Goal: Task Accomplishment & Management: Complete application form

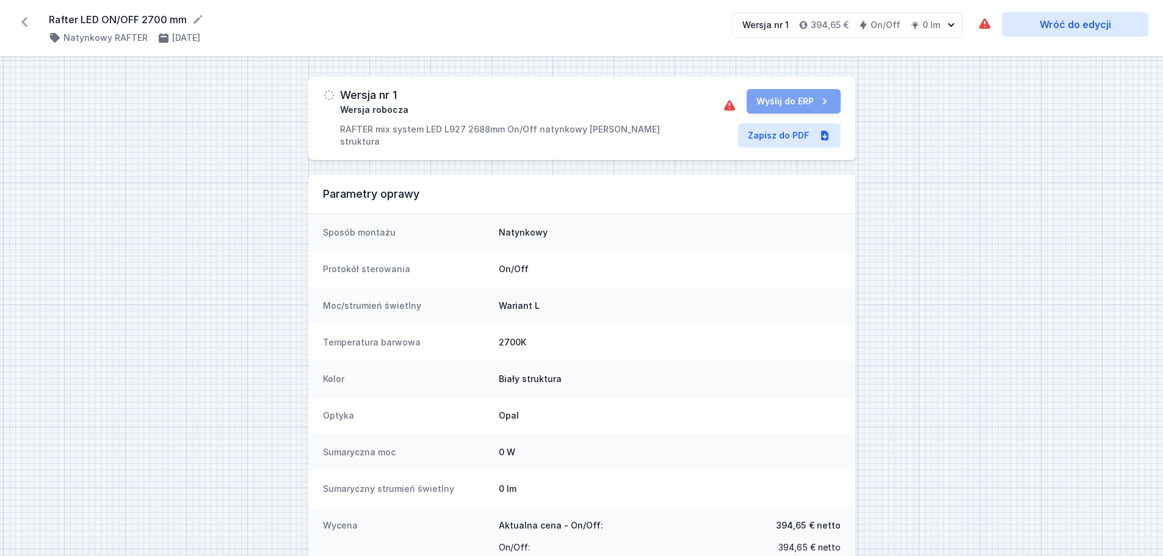
click at [20, 22] on icon at bounding box center [25, 22] width 20 height 20
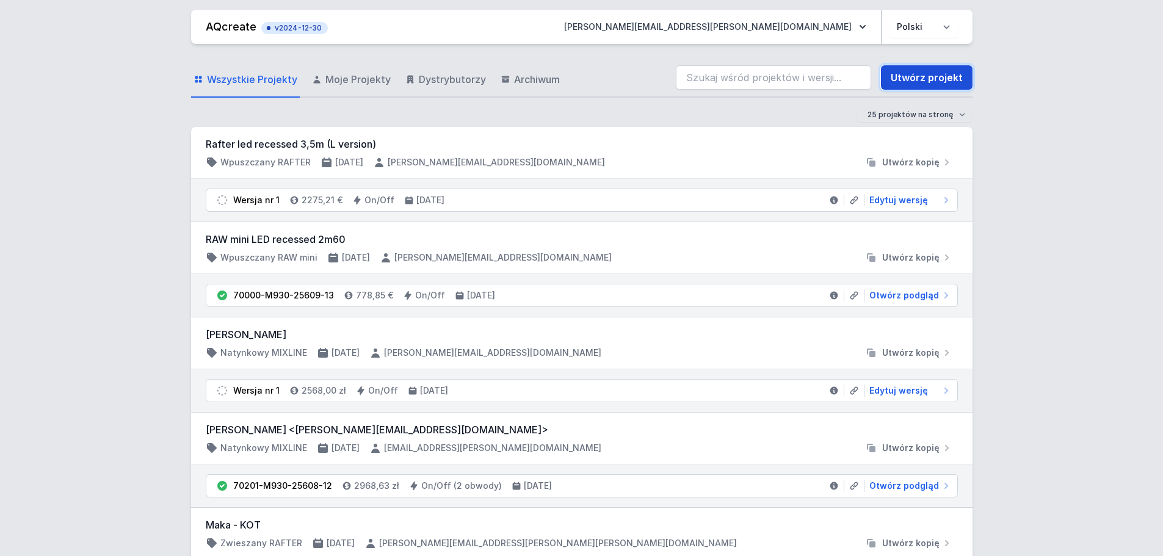
click at [909, 80] on link "Utwórz projekt" at bounding box center [927, 77] width 92 height 24
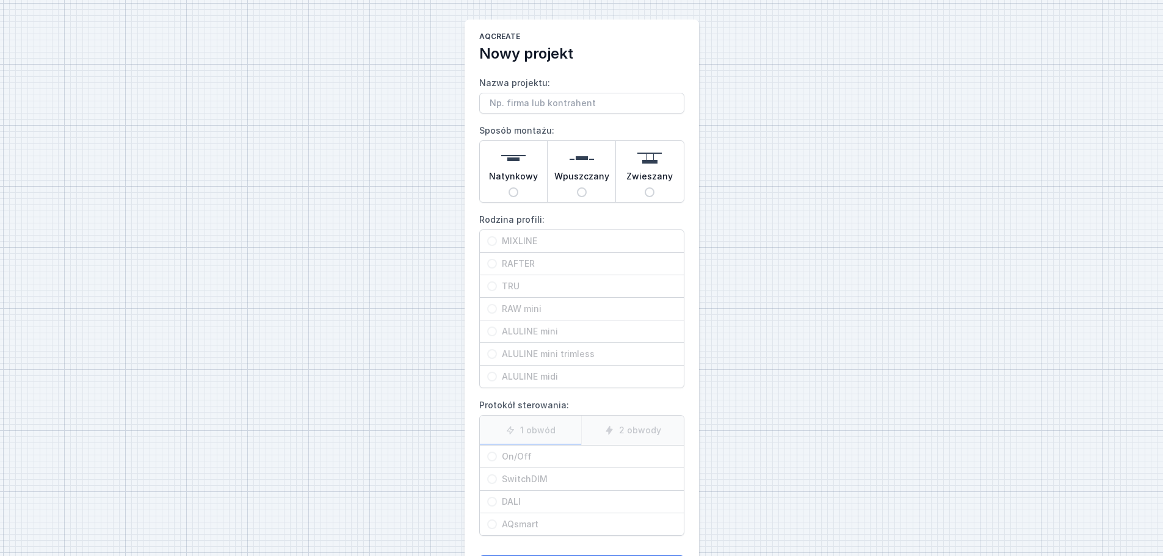
click at [582, 195] on input "Wpuszczany" at bounding box center [582, 192] width 10 height 10
radio input "true"
click at [492, 355] on input "ALULINE mini trimless" at bounding box center [492, 354] width 10 height 10
radio input "true"
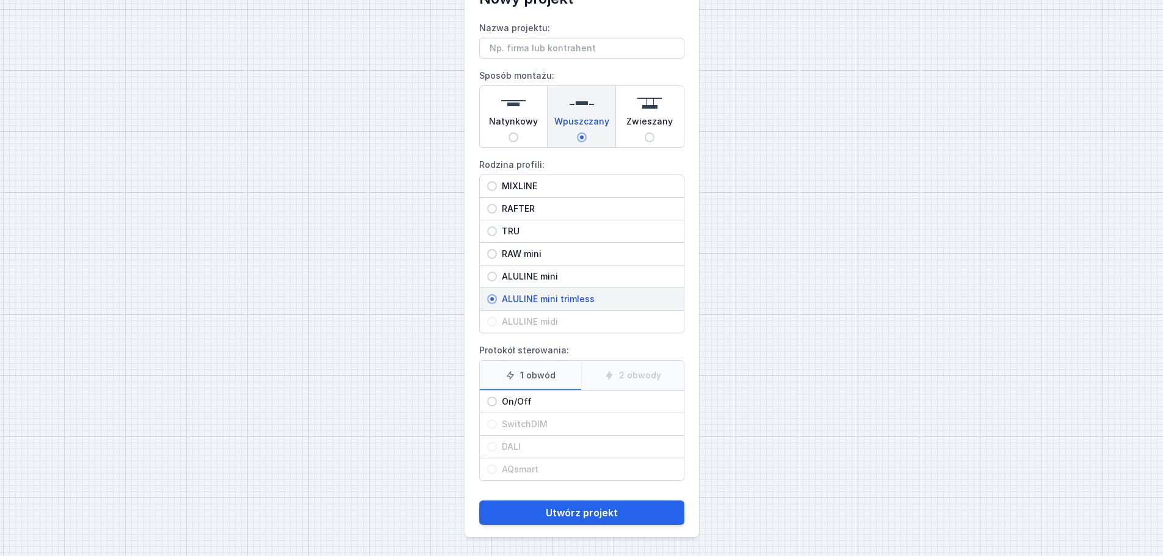
scroll to position [56, 0]
click at [562, 424] on button "Utwórz projekt" at bounding box center [581, 512] width 205 height 24
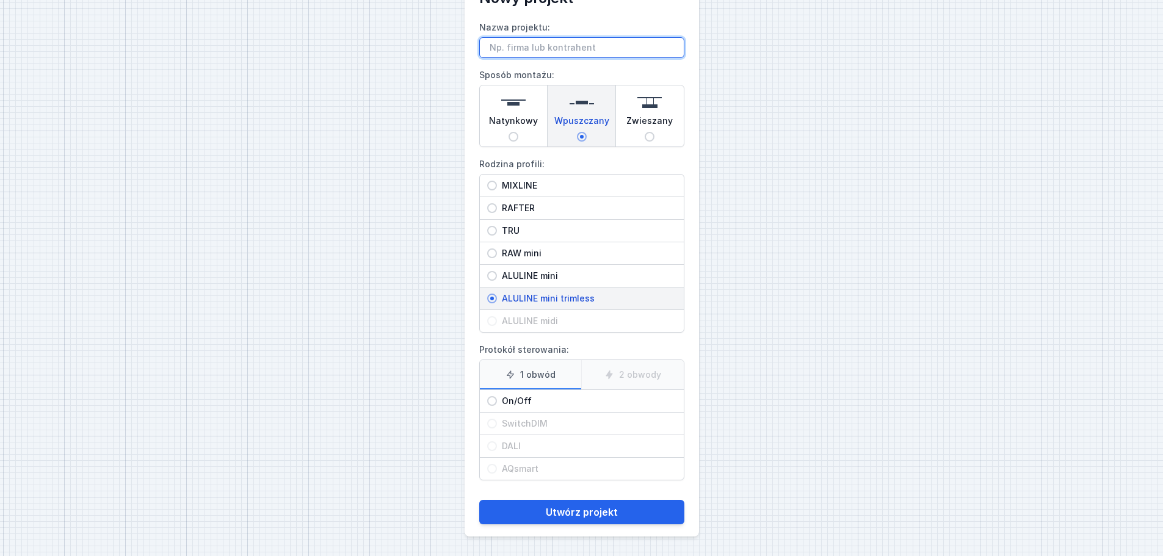
click at [518, 47] on input "Nazwa projektu:" at bounding box center [581, 47] width 205 height 21
paste input "240016: OVH Bouge"
type input "240016: OVH Bouge"
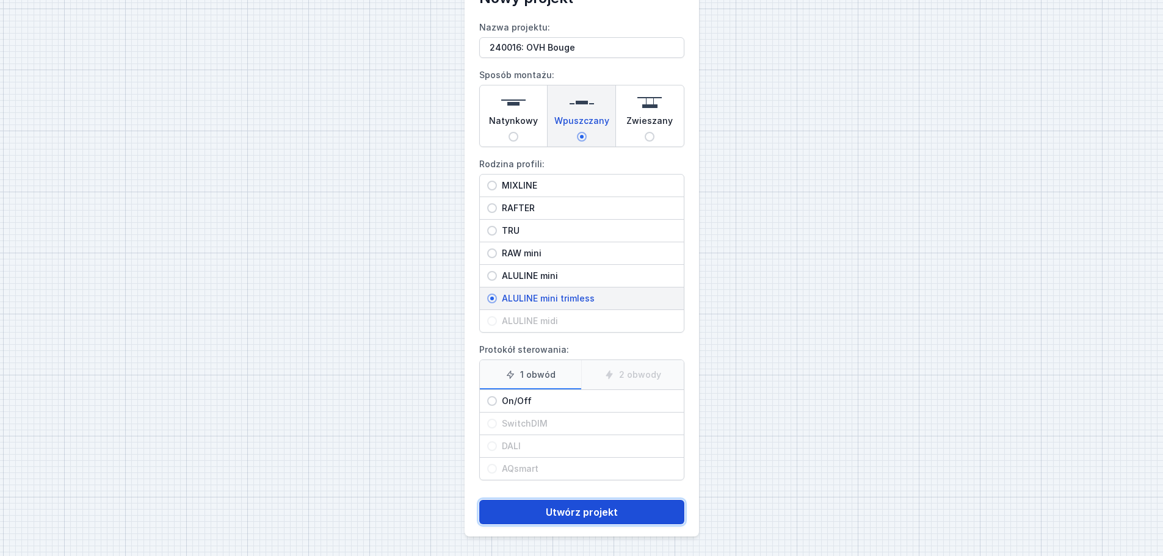
click at [579, 424] on button "Utwórz projekt" at bounding box center [581, 512] width 205 height 24
click at [570, 424] on button "Utwórz projekt" at bounding box center [581, 512] width 205 height 24
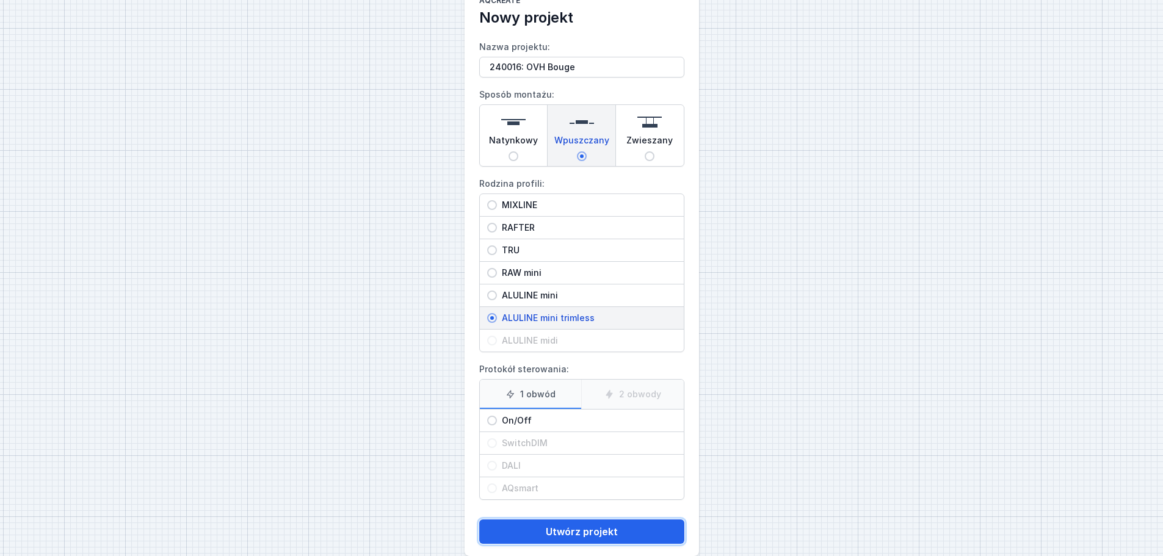
scroll to position [56, 0]
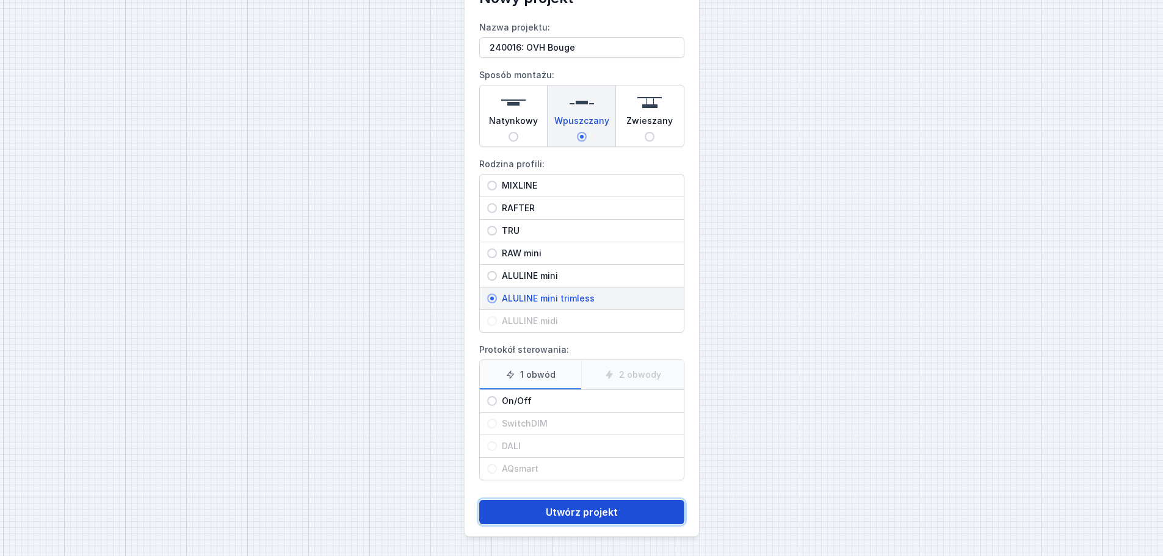
click at [597, 424] on button "Utwórz projekt" at bounding box center [581, 512] width 205 height 24
click at [594, 424] on button "Utwórz projekt" at bounding box center [581, 512] width 205 height 24
click at [569, 424] on button "Utwórz projekt" at bounding box center [581, 512] width 205 height 24
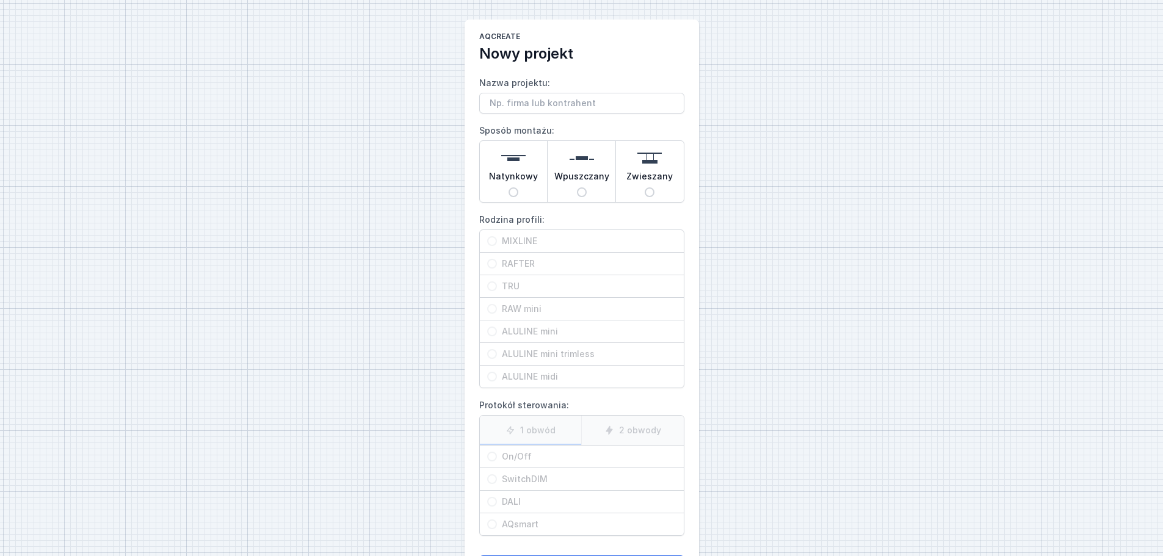
click at [582, 192] on input "Wpuszczany" at bounding box center [582, 192] width 10 height 10
radio input "true"
click at [491, 355] on input "ALULINE mini trimless" at bounding box center [492, 354] width 10 height 10
radio input "true"
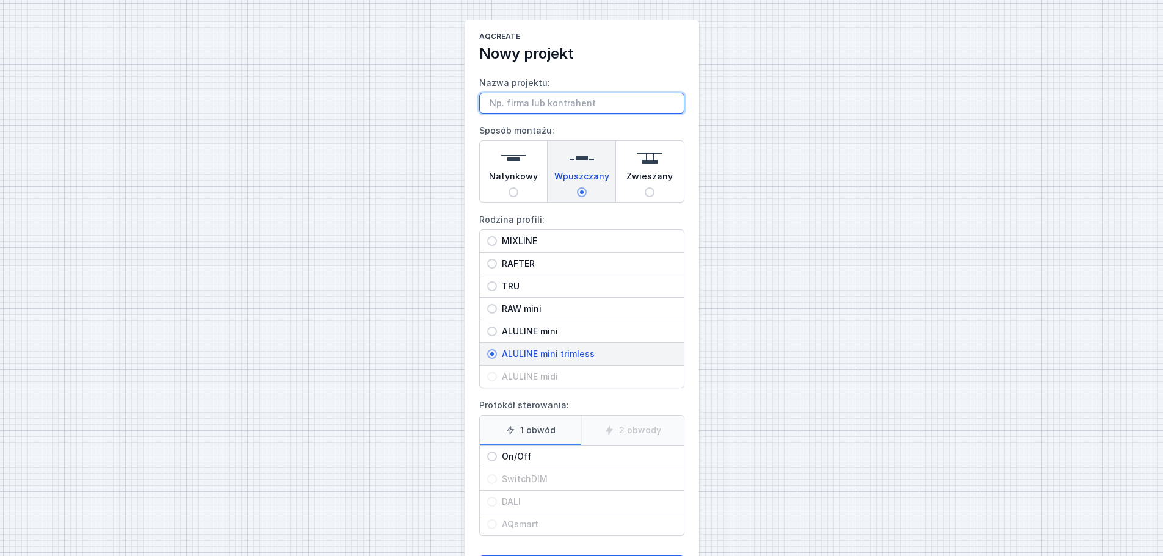
click at [521, 103] on input "Nazwa projektu:" at bounding box center [581, 103] width 205 height 21
paste input "240016: OVH Bouge"
type input "240016: OVH Bouge"
click at [488, 458] on input "On/Off" at bounding box center [492, 457] width 10 height 10
radio input "true"
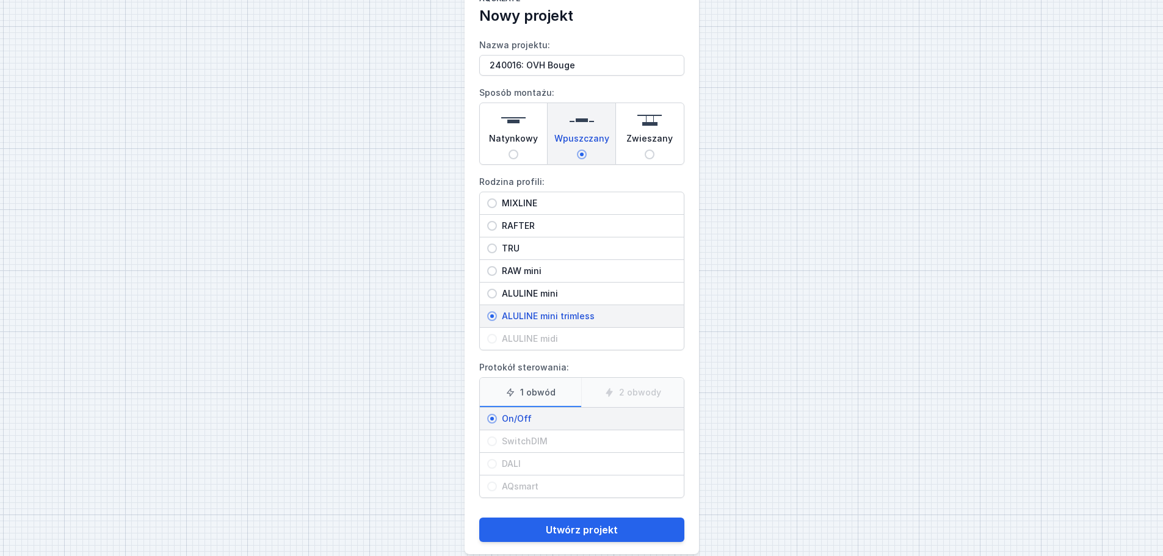
scroll to position [56, 0]
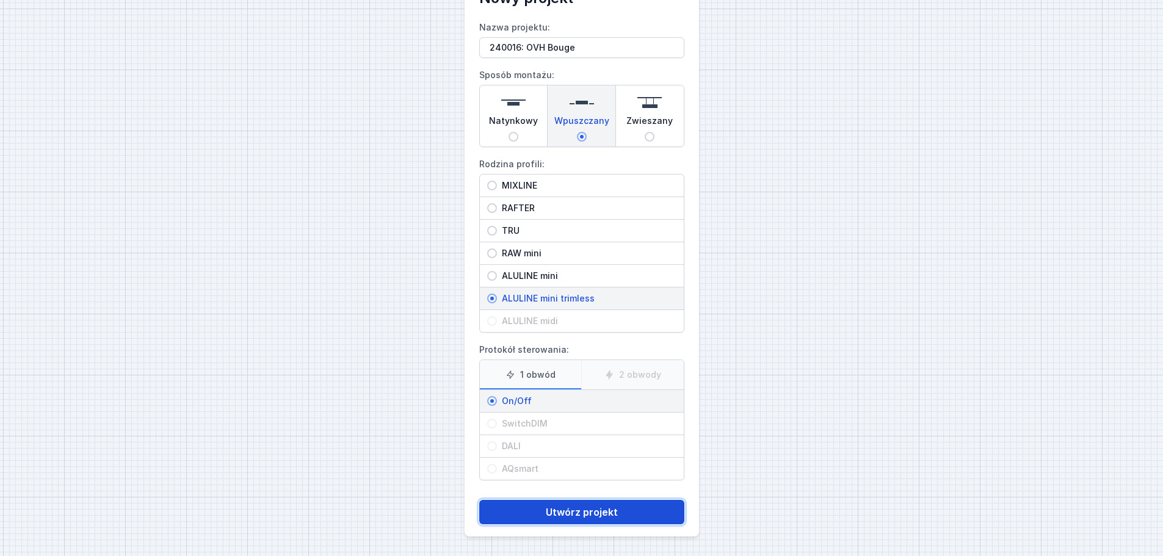
click at [613, 520] on button "Utwórz projekt" at bounding box center [581, 512] width 205 height 24
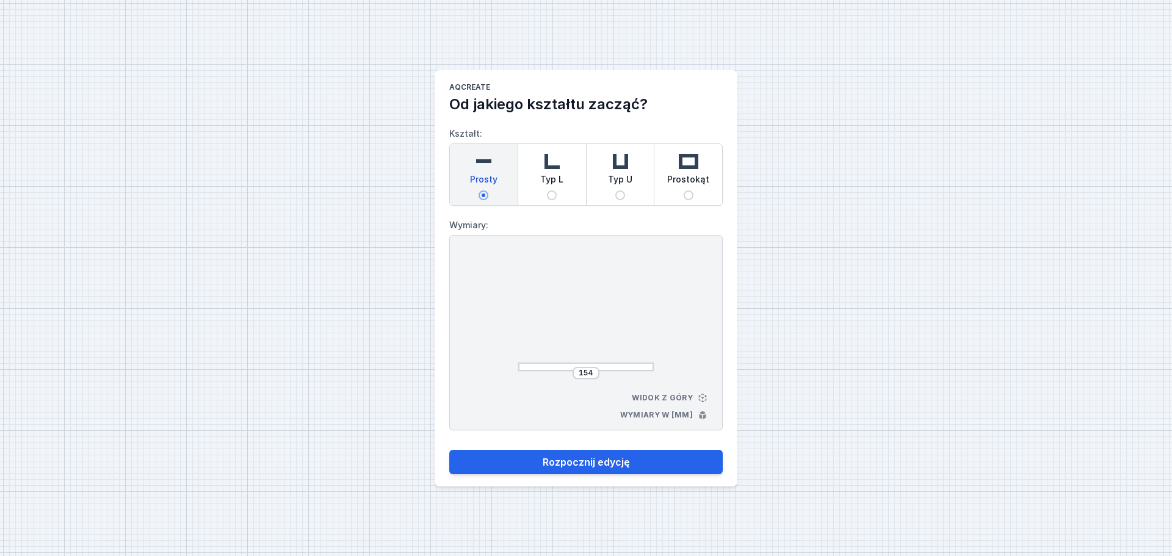
click at [548, 367] on div "154" at bounding box center [586, 373] width 136 height 12
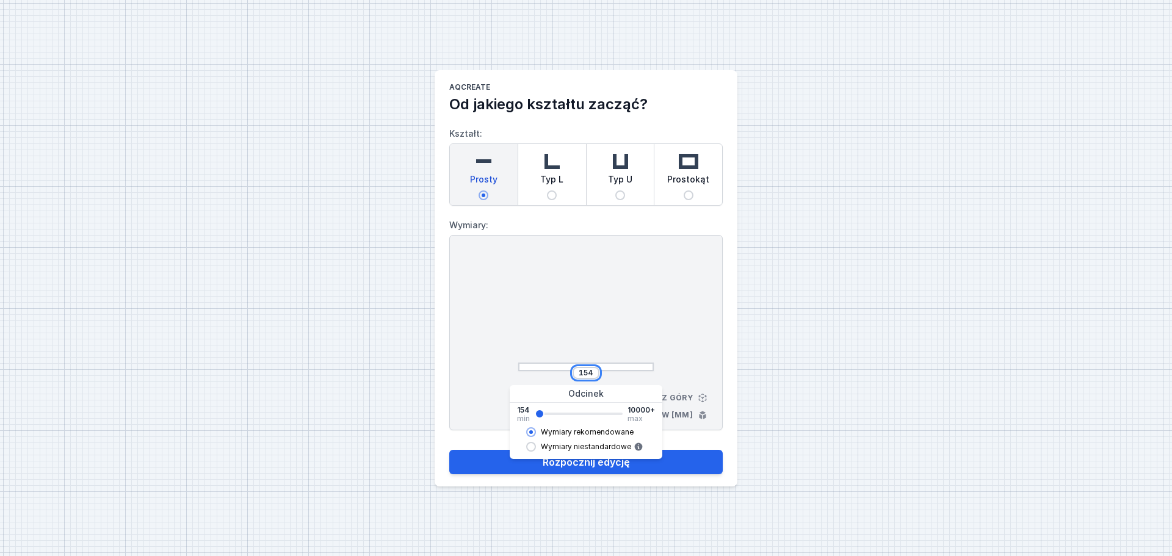
click at [593, 374] on input "154" at bounding box center [586, 373] width 20 height 10
click at [686, 311] on div "111 Widok z góry Wymiary w [mm]" at bounding box center [585, 332] width 273 height 195
click at [594, 377] on input "111" at bounding box center [586, 373] width 20 height 10
type input "1120"
click at [805, 333] on div "AQcreate Od jakiego kształtu zacząć? Kształt: Prosty Typ L Typ U Prostokąt Wymi…" at bounding box center [586, 278] width 1172 height 556
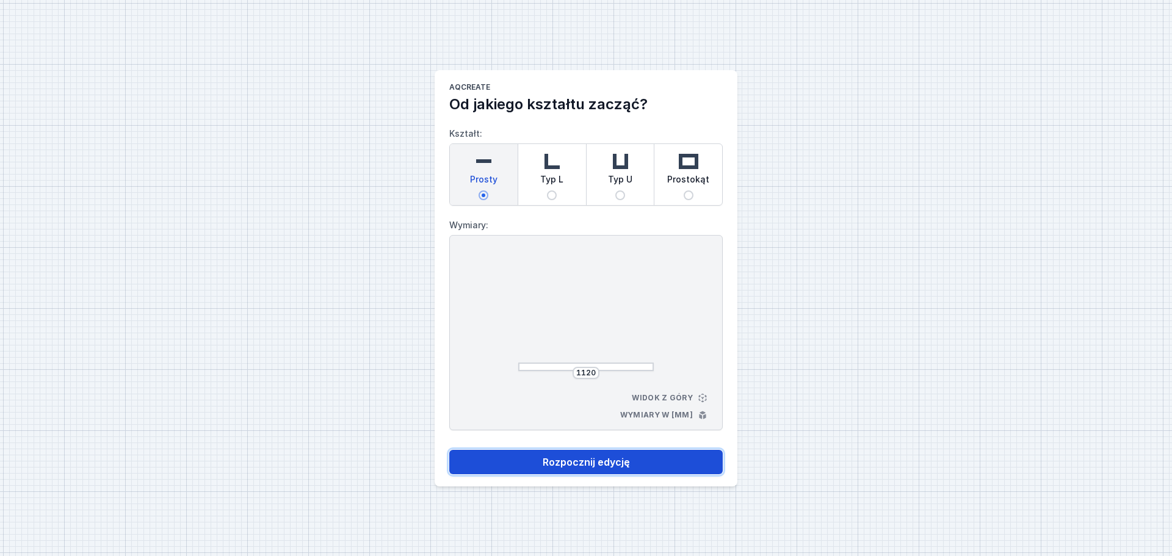
click at [582, 462] on button "Rozpocznij edycję" at bounding box center [585, 462] width 273 height 24
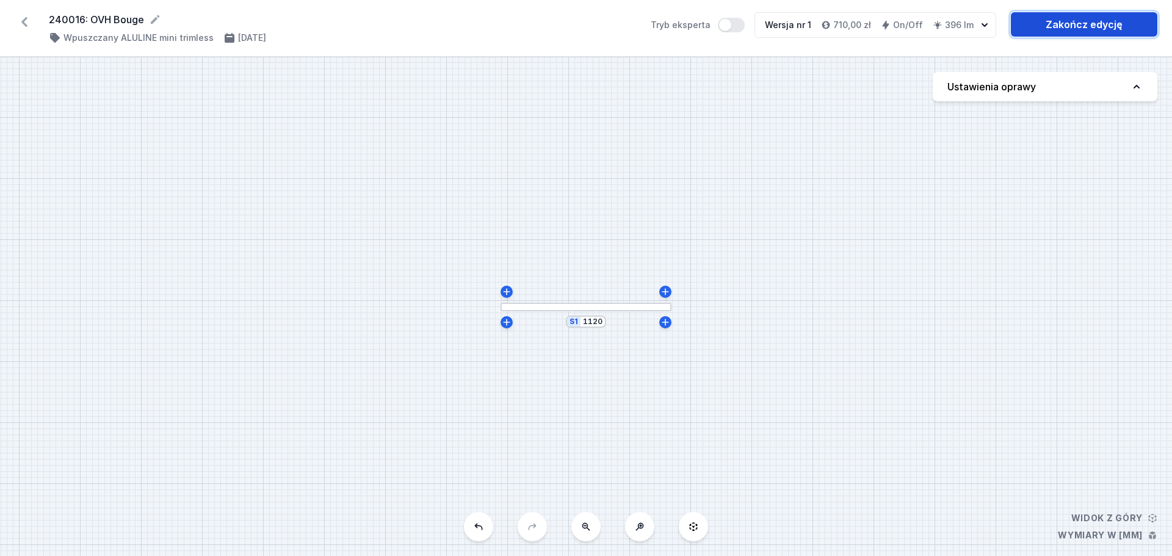
click at [1092, 23] on link "Zakończ edycję" at bounding box center [1084, 24] width 147 height 24
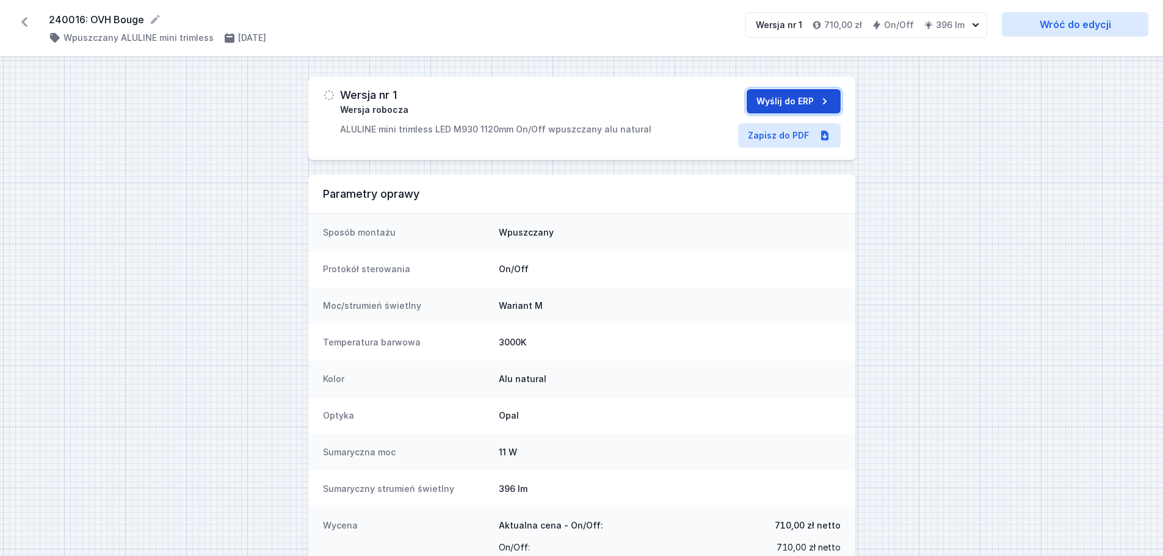
click at [770, 101] on button "Wyślij do ERP" at bounding box center [794, 101] width 94 height 24
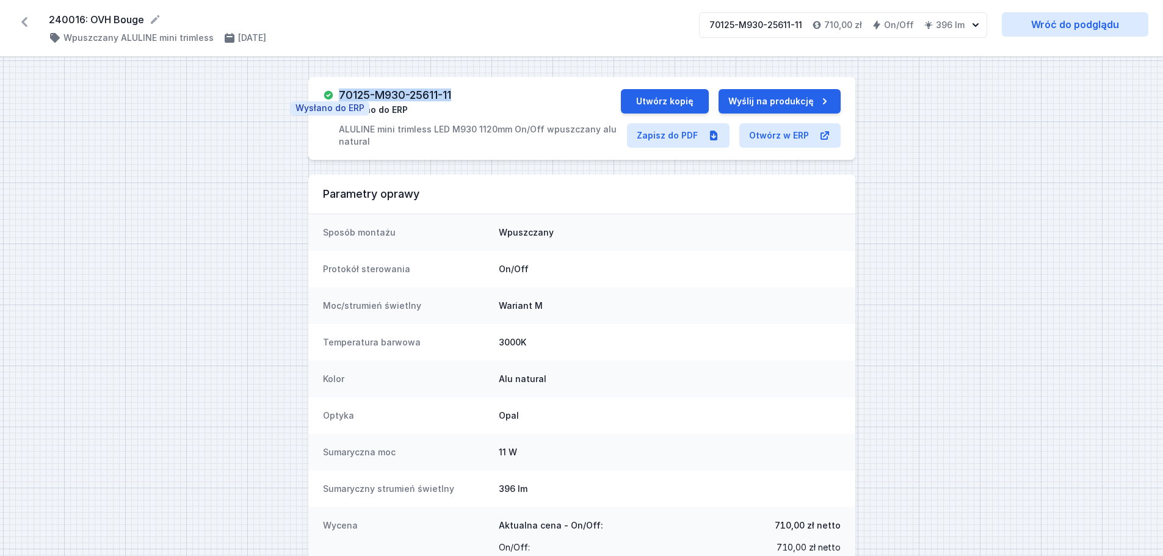
drag, startPoint x: 459, startPoint y: 94, endPoint x: 324, endPoint y: 100, distance: 135.7
click at [324, 100] on div "70125-M930-25611-11 Wysłano do ERP ALULINE mini trimless LED M930 1120mm On/Off…" at bounding box center [472, 118] width 298 height 59
copy h3 "70125-M930-25611-11"
click at [22, 22] on icon at bounding box center [25, 22] width 20 height 20
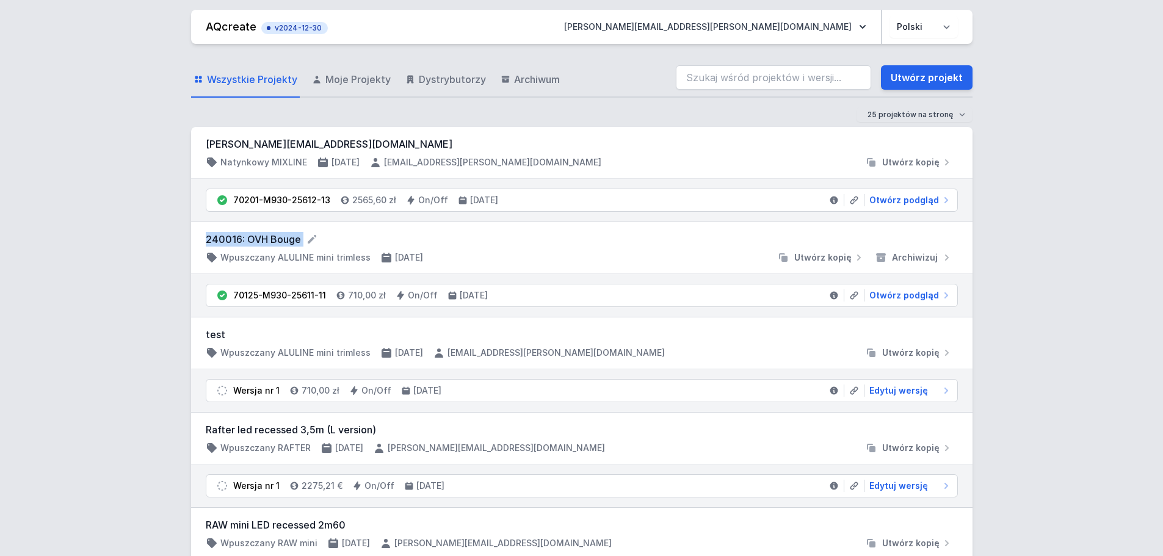
drag, startPoint x: 205, startPoint y: 237, endPoint x: 304, endPoint y: 237, distance: 99.5
click at [304, 237] on div "240016: OVH Bouge Wpuszczany ALULINE mini trimless [DATE] Utwórz kopię Archiwiz…" at bounding box center [581, 248] width 781 height 52
copy div "240016: OVH Bouge"
click at [930, 73] on link "Utwórz projekt" at bounding box center [927, 77] width 92 height 24
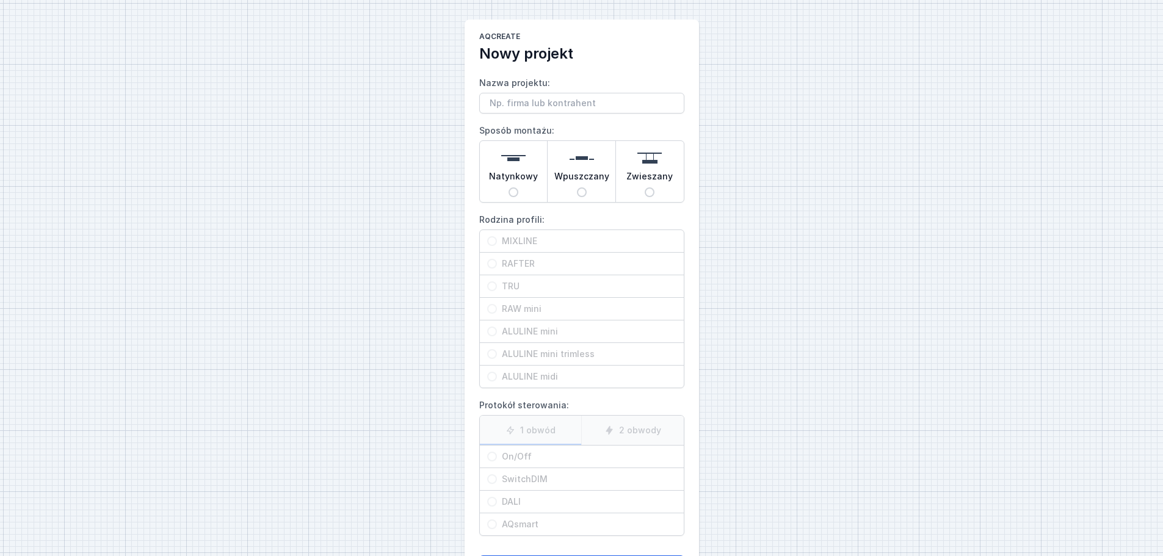
click at [499, 102] on input "Nazwa projektu:" at bounding box center [581, 103] width 205 height 21
type input "240016: OVH Bouge -1,95"
click at [579, 195] on input "Wpuszczany" at bounding box center [582, 192] width 10 height 10
radio input "true"
click at [491, 352] on input "ALULINE mini trimless" at bounding box center [492, 354] width 10 height 10
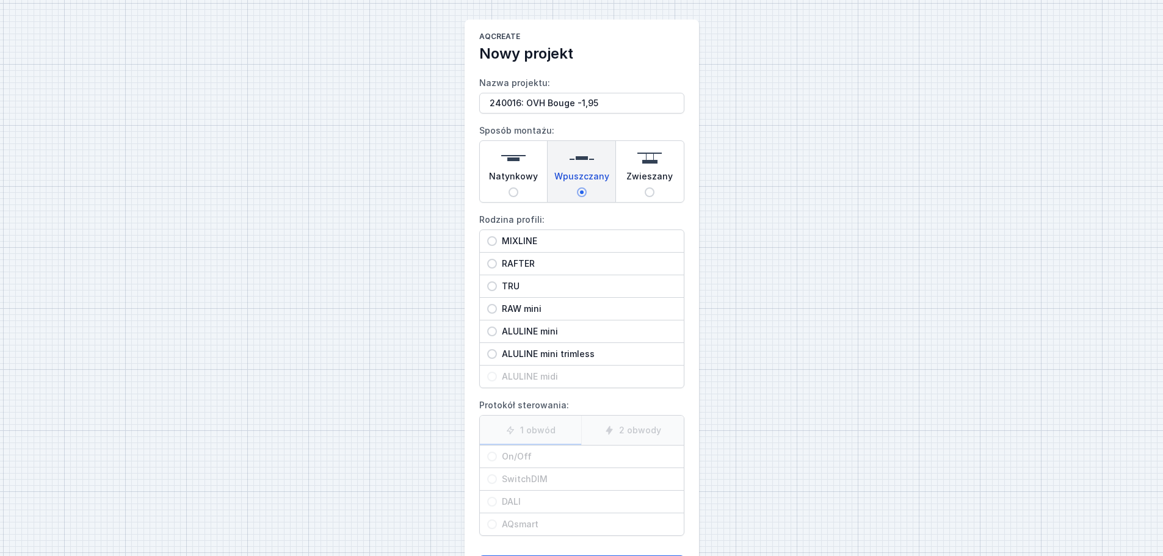
radio input "true"
drag, startPoint x: 493, startPoint y: 455, endPoint x: 529, endPoint y: 419, distance: 50.9
click at [493, 454] on input "On/Off" at bounding box center [492, 457] width 10 height 10
radio input "true"
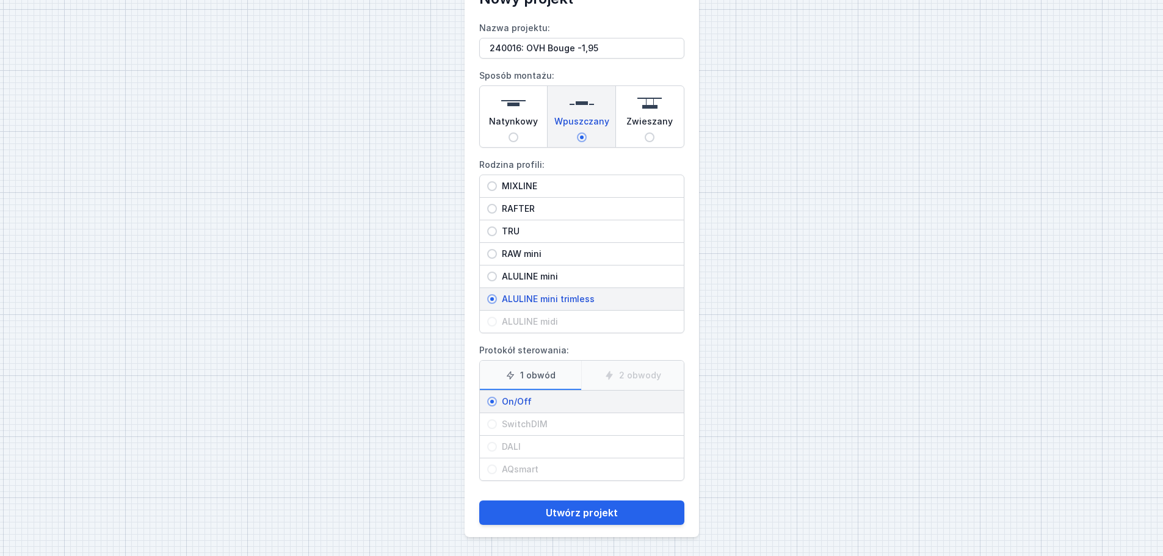
scroll to position [56, 0]
click at [570, 513] on button "Utwórz projekt" at bounding box center [581, 512] width 205 height 24
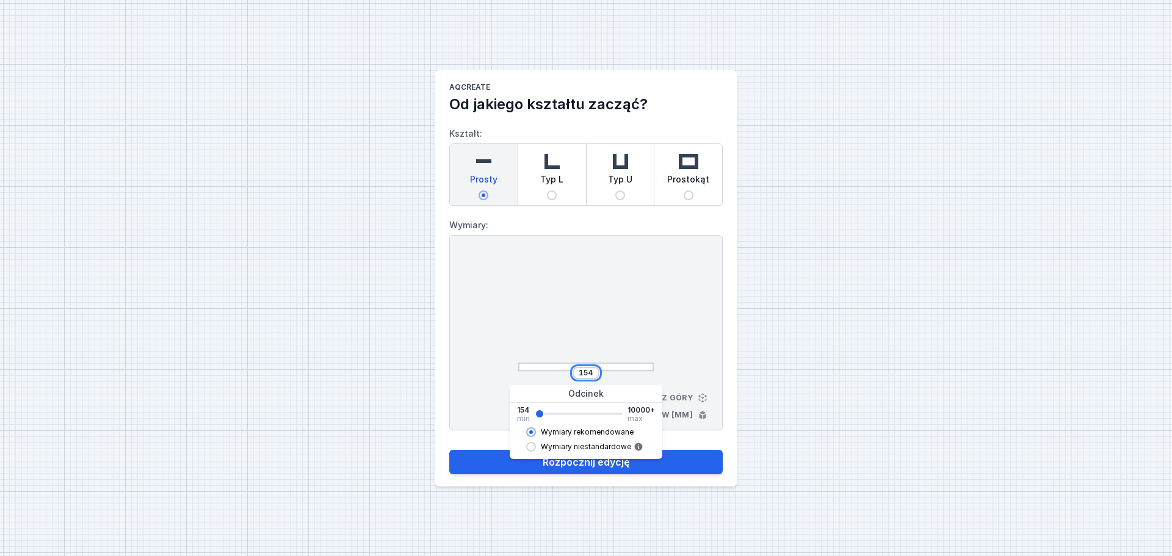
click at [593, 369] on input "154" at bounding box center [586, 373] width 20 height 10
type input "1948"
click at [667, 294] on div "1948 Widok z góry Wymiary w [mm]" at bounding box center [585, 332] width 273 height 195
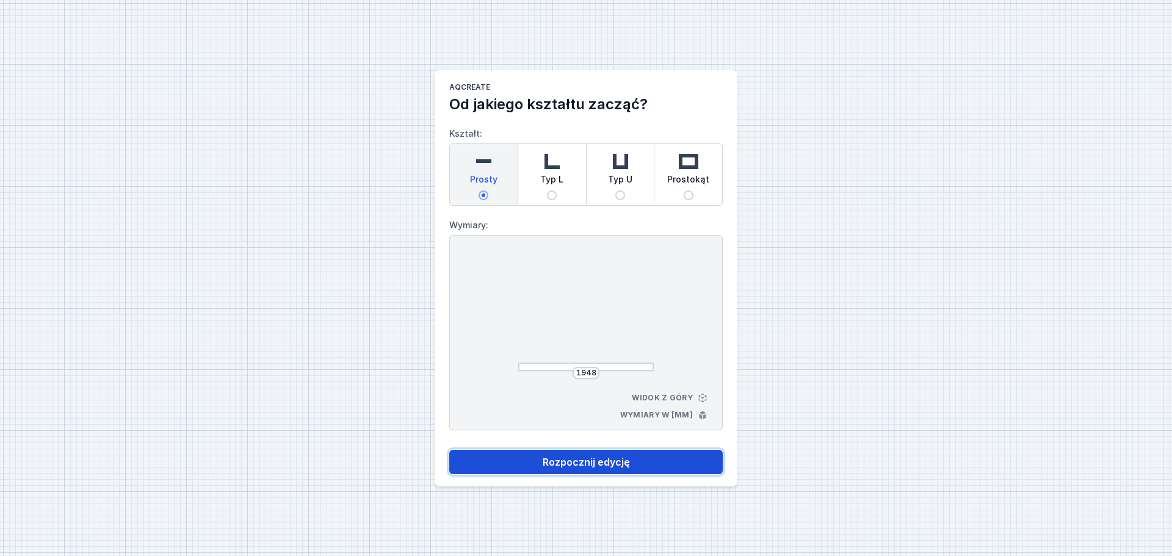
click at [580, 465] on button "Rozpocznij edycję" at bounding box center [585, 462] width 273 height 24
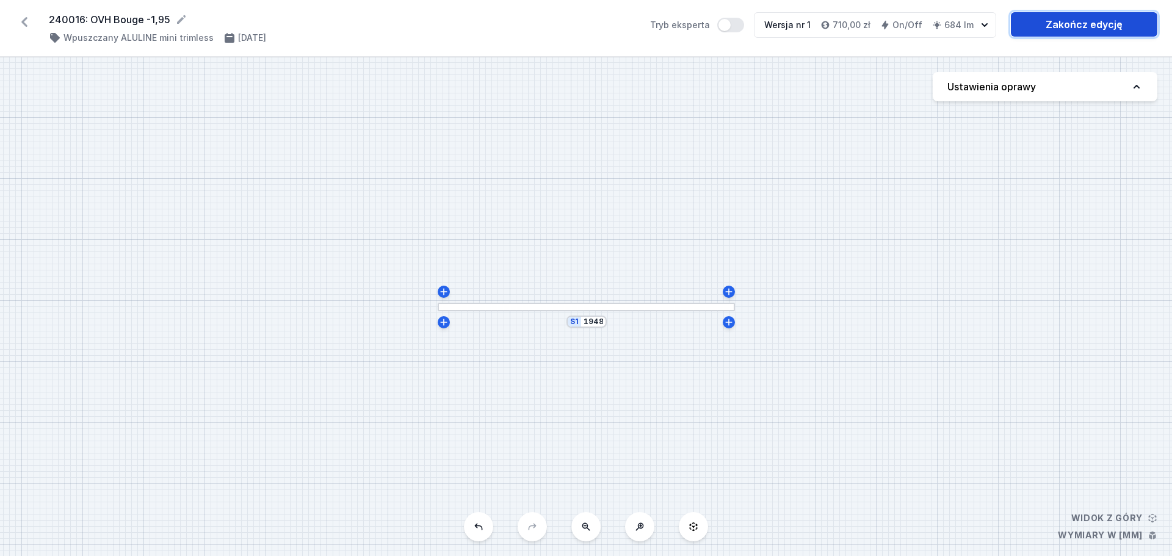
click at [1074, 21] on link "Zakończ edycję" at bounding box center [1084, 24] width 147 height 24
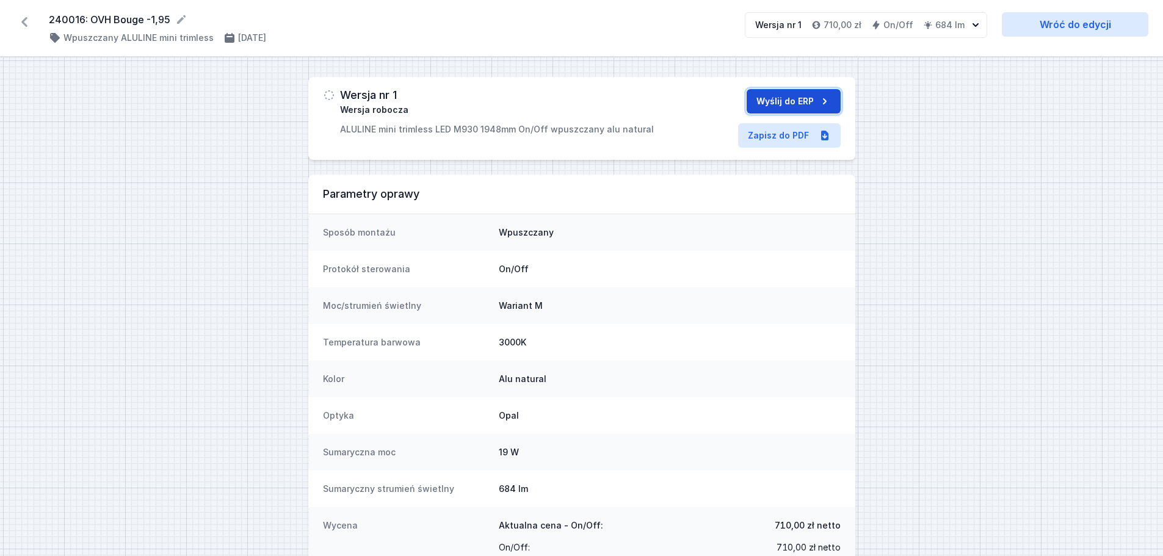
click at [772, 101] on button "Wyślij do ERP" at bounding box center [794, 101] width 94 height 24
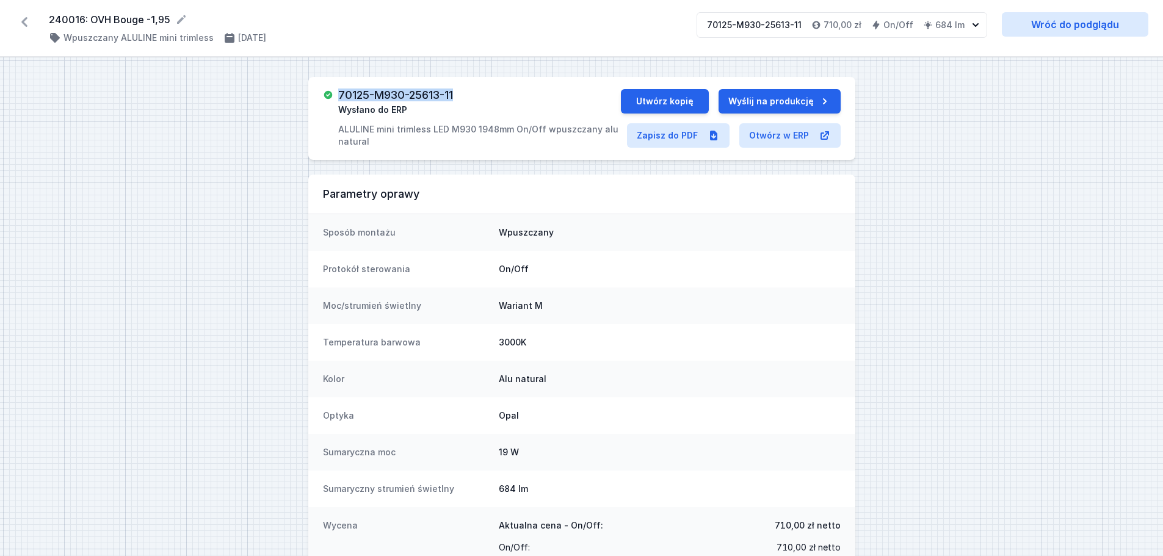
drag, startPoint x: 459, startPoint y: 95, endPoint x: 339, endPoint y: 98, distance: 119.7
click at [339, 98] on div "70125-M930-25613-11 Wysłano do ERP ALULINE mini trimless LED M930 1948mm On/Off…" at bounding box center [479, 118] width 282 height 59
copy h3 "70125-M930-25613-11"
click at [24, 18] on icon at bounding box center [25, 22] width 20 height 20
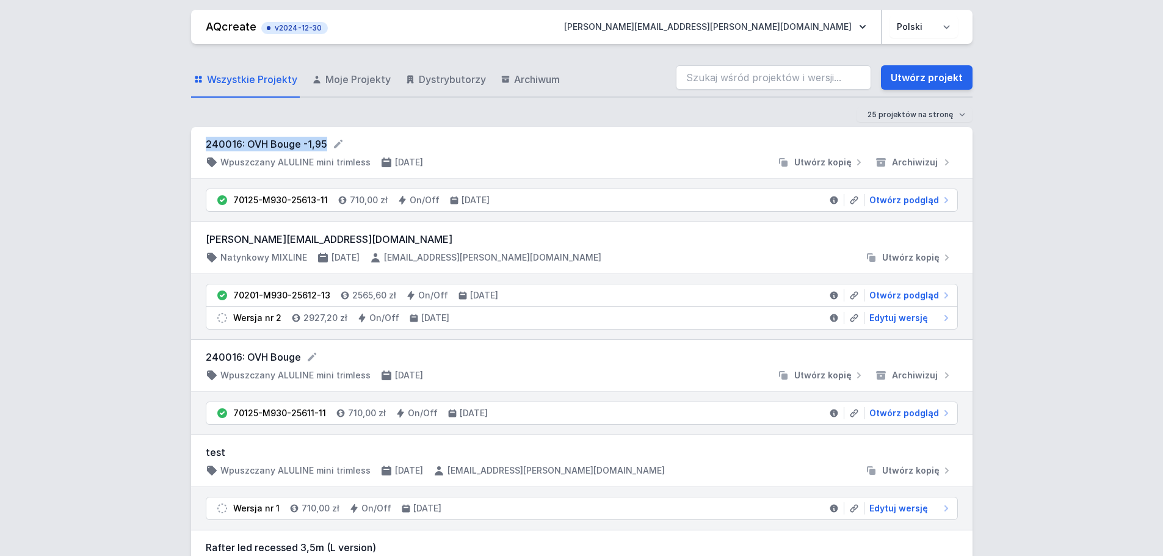
drag, startPoint x: 204, startPoint y: 142, endPoint x: 328, endPoint y: 151, distance: 124.9
click at [328, 151] on div "240016: OVH Bouge -1,95 Wpuszczany ALULINE mini trimless [DATE] Utwórz kopię Ar…" at bounding box center [581, 153] width 781 height 52
copy form "240016: OVH Bouge -1,95"
click at [927, 75] on link "Utwórz projekt" at bounding box center [927, 77] width 92 height 24
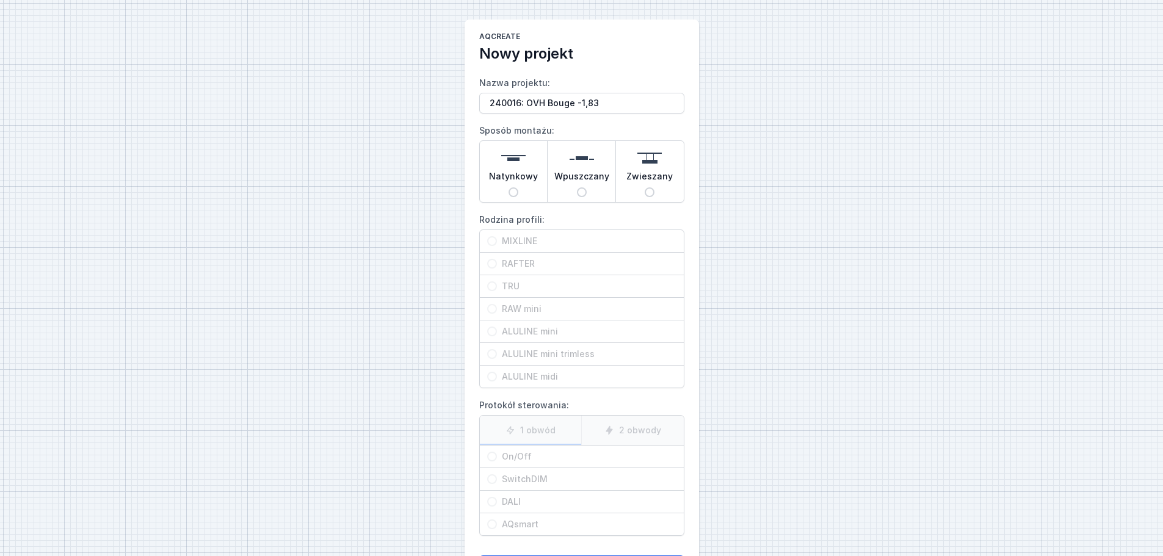
type input "240016: OVH Bouge -1,83"
click at [582, 192] on input "Wpuszczany" at bounding box center [582, 192] width 10 height 10
radio input "true"
click at [491, 353] on input "ALULINE mini trimless" at bounding box center [492, 354] width 10 height 10
radio input "true"
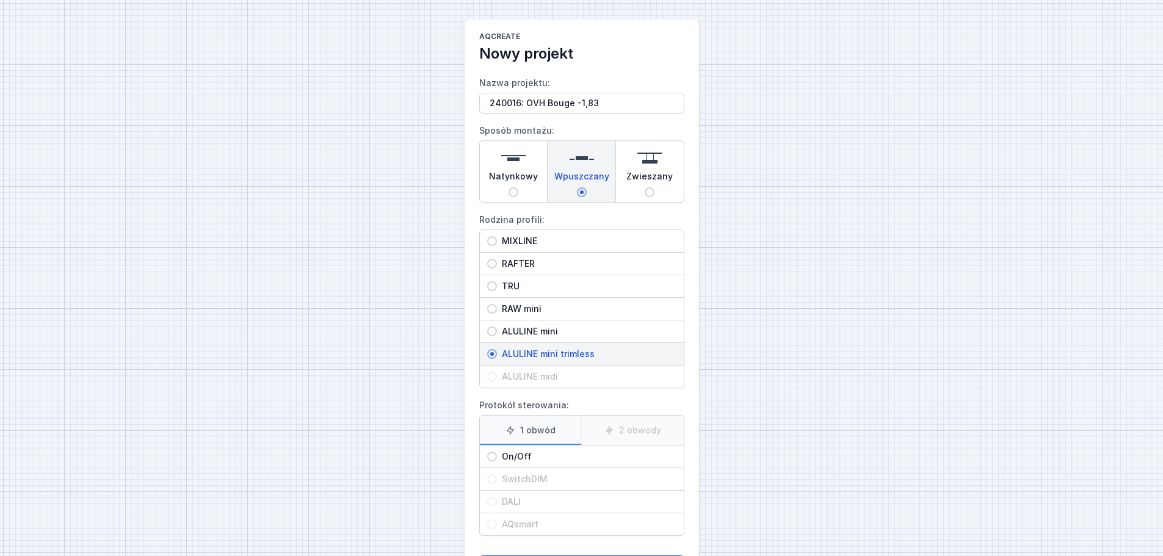
click at [494, 455] on input "On/Off" at bounding box center [492, 457] width 10 height 10
radio input "true"
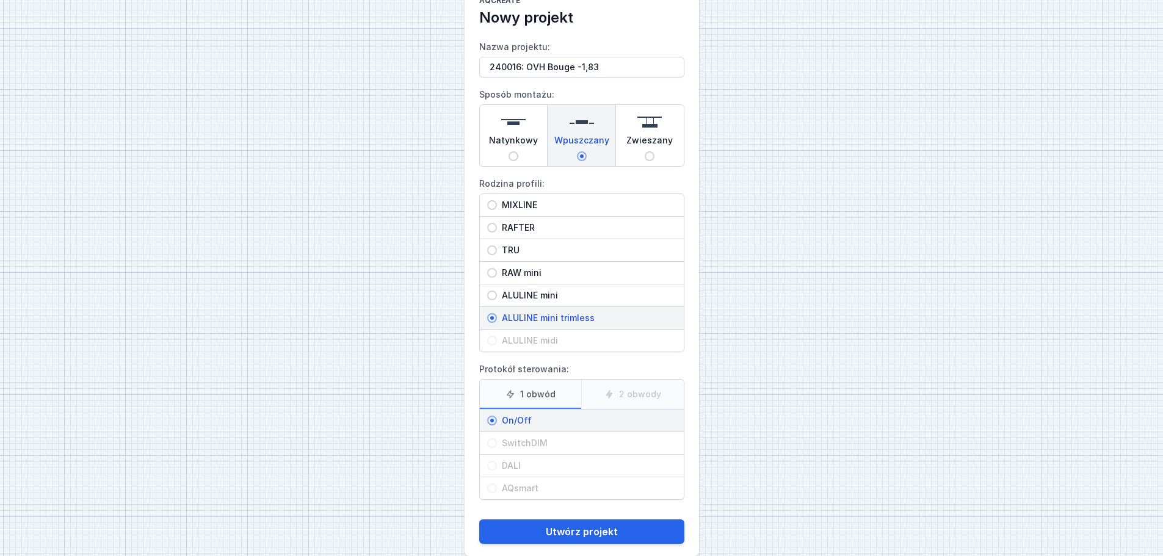
scroll to position [56, 0]
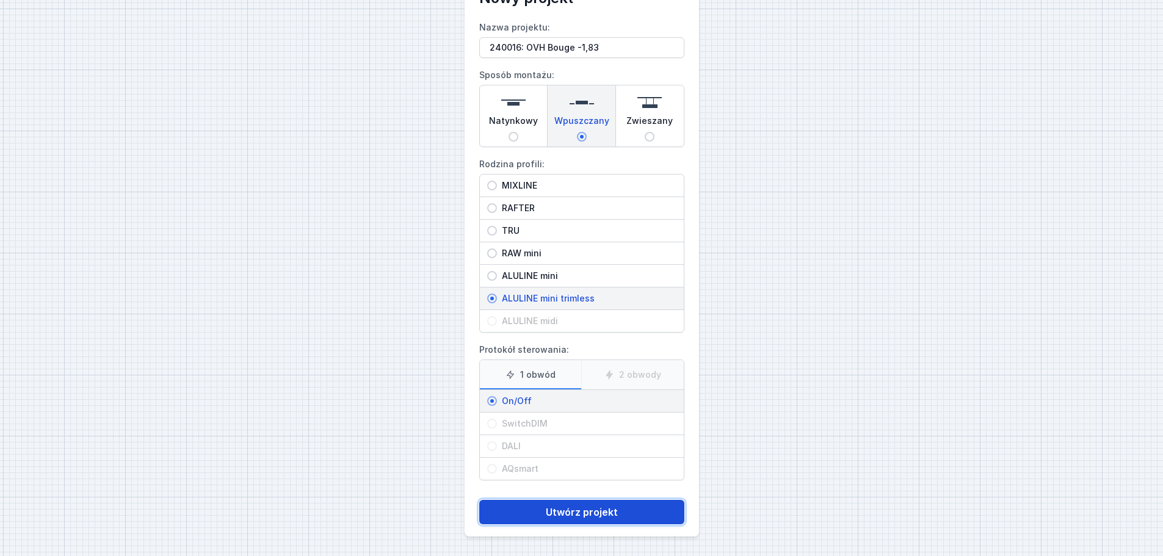
click at [588, 510] on button "Utwórz projekt" at bounding box center [581, 512] width 205 height 24
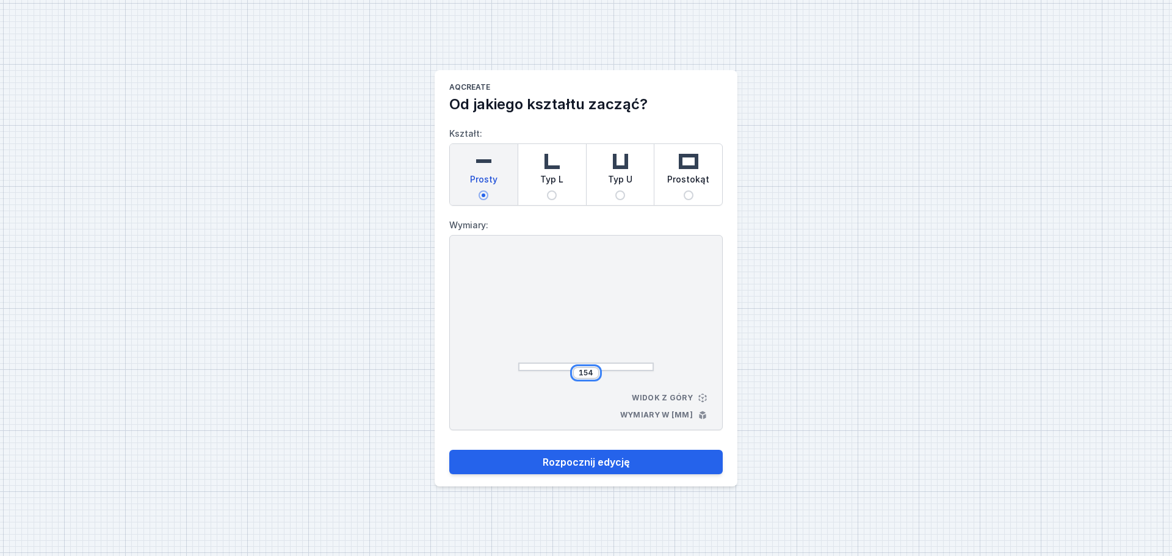
click at [592, 373] on input "154" at bounding box center [586, 373] width 20 height 10
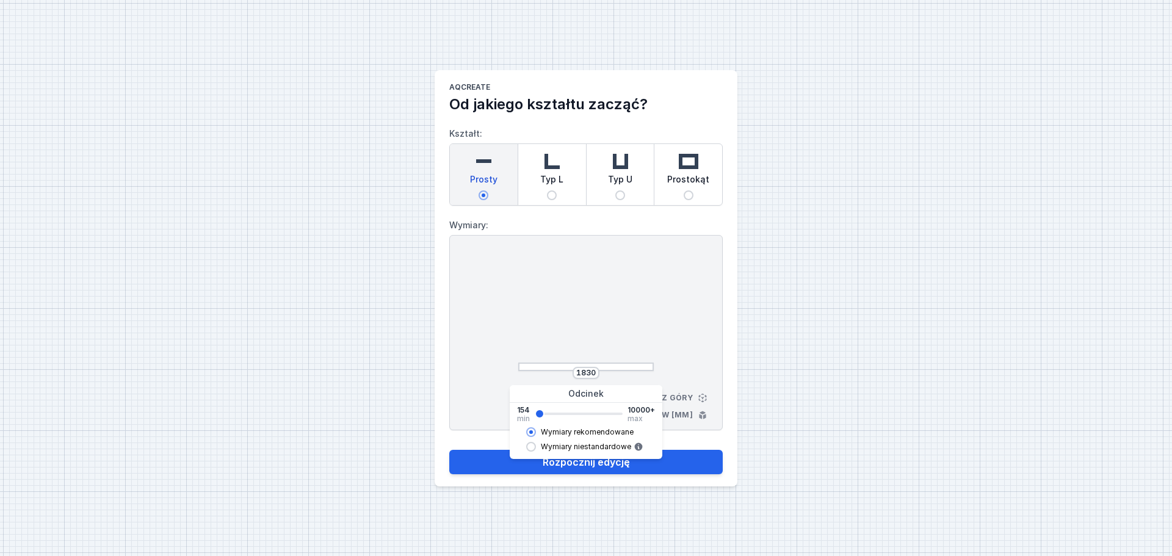
type input "1810"
click at [643, 282] on div at bounding box center [586, 313] width 136 height 116
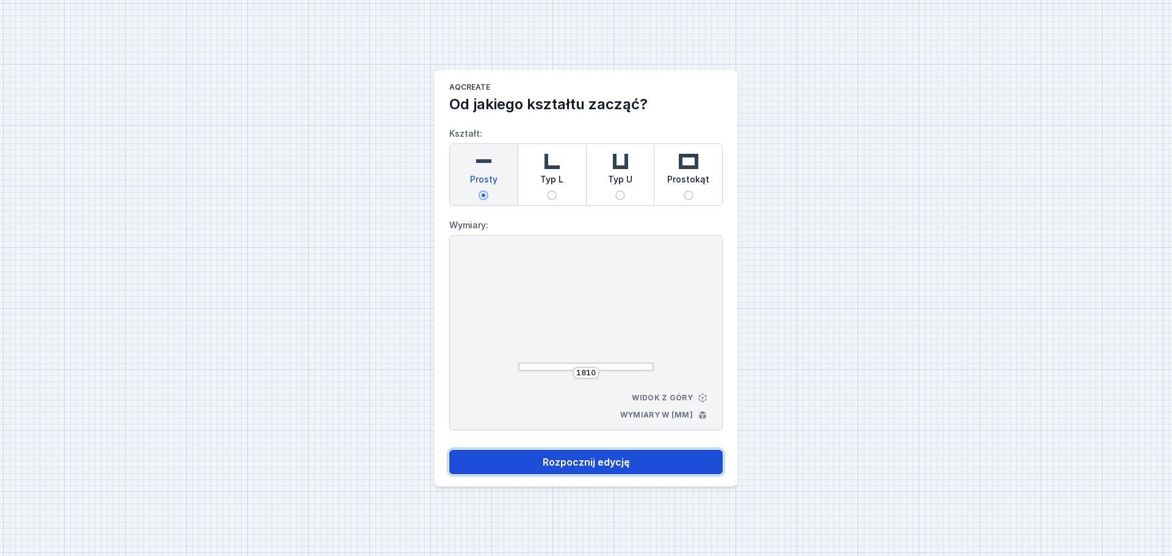
click at [578, 465] on button "Rozpocznij edycję" at bounding box center [585, 462] width 273 height 24
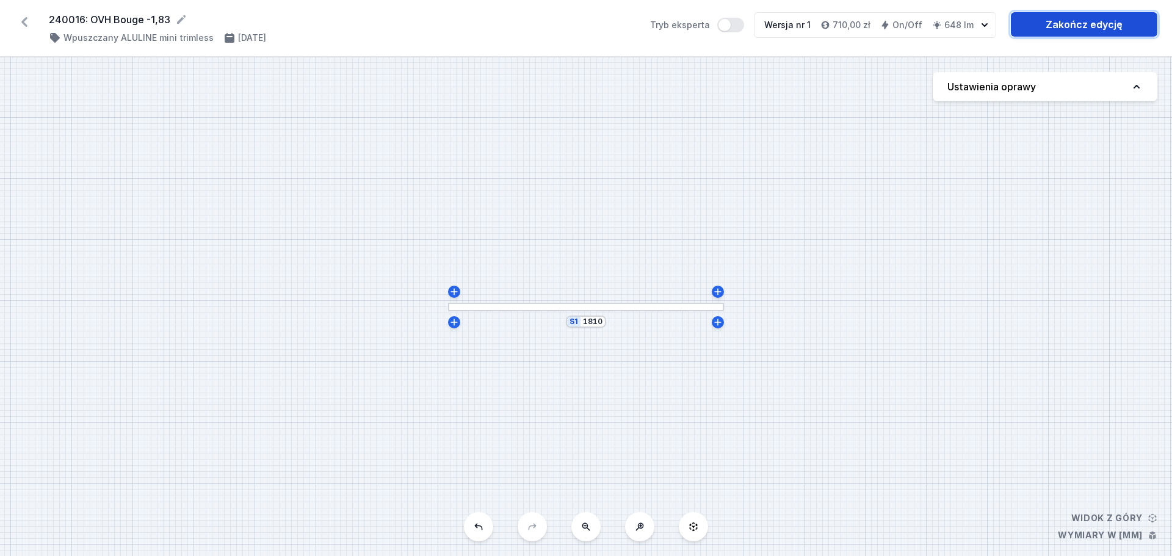
click at [1076, 25] on link "Zakończ edycję" at bounding box center [1084, 24] width 147 height 24
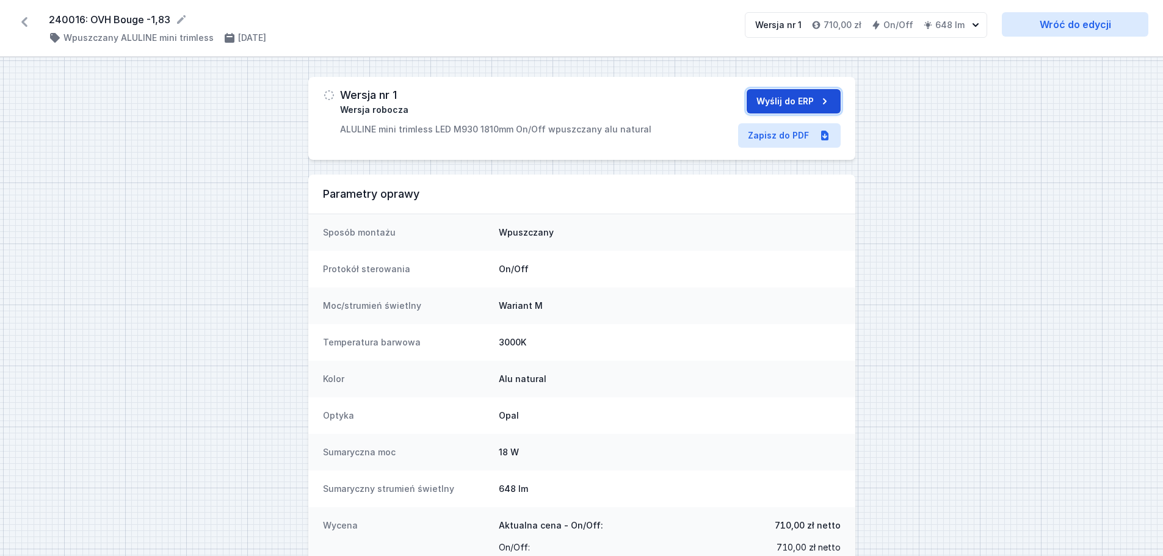
click at [788, 97] on button "Wyślij do ERP" at bounding box center [794, 101] width 94 height 24
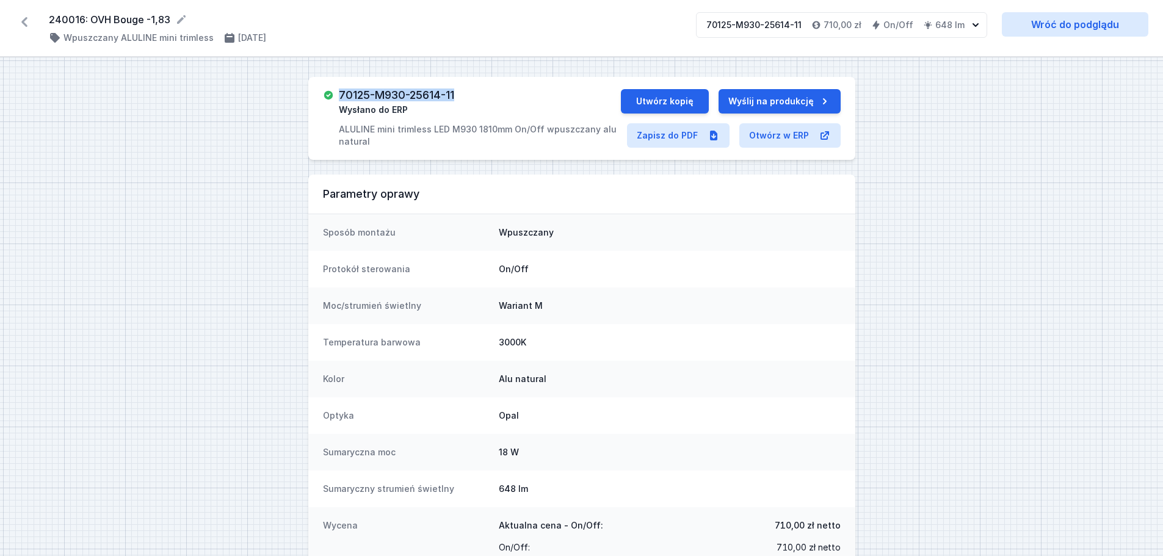
drag, startPoint x: 465, startPoint y: 96, endPoint x: 339, endPoint y: 96, distance: 125.8
click at [339, 96] on div "70125-M930-25614-11 Wysłano do ERP ALULINE mini trimless LED M930 1810mm On/Off…" at bounding box center [480, 118] width 282 height 59
copy h3 "70125-M930-25614-11"
click at [24, 21] on icon at bounding box center [24, 22] width 6 height 10
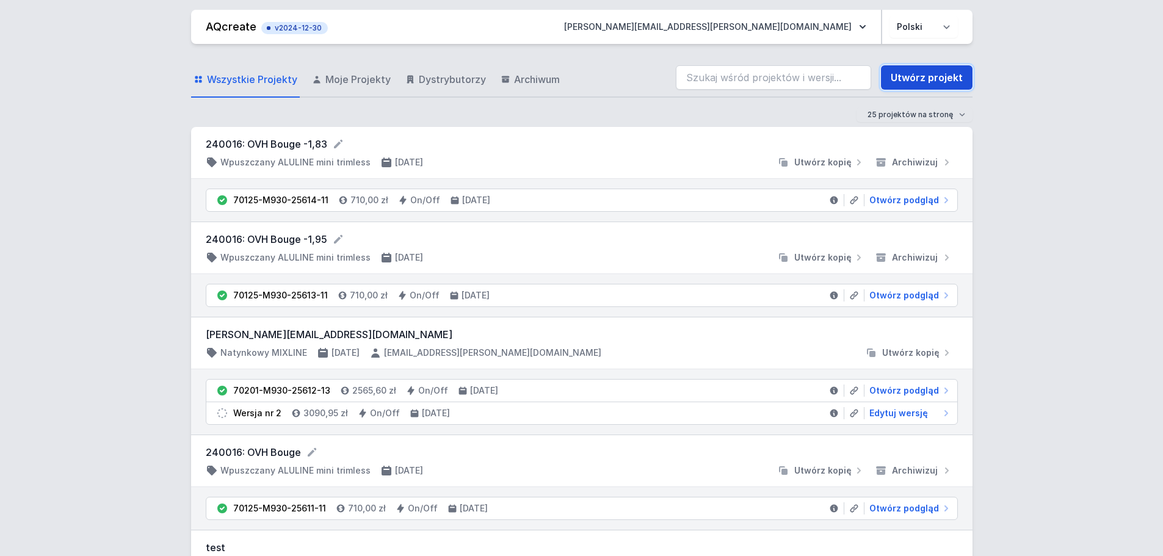
click at [914, 77] on link "Utwórz projekt" at bounding box center [927, 77] width 92 height 24
click at [320, 145] on form "240016: OVH Bouge -1,83" at bounding box center [582, 144] width 752 height 15
click at [201, 136] on div "240016: OVH Bouge -1,83 Wpuszczany ALULINE mini trimless [DATE] Utwórz kopię Ar…" at bounding box center [581, 153] width 781 height 52
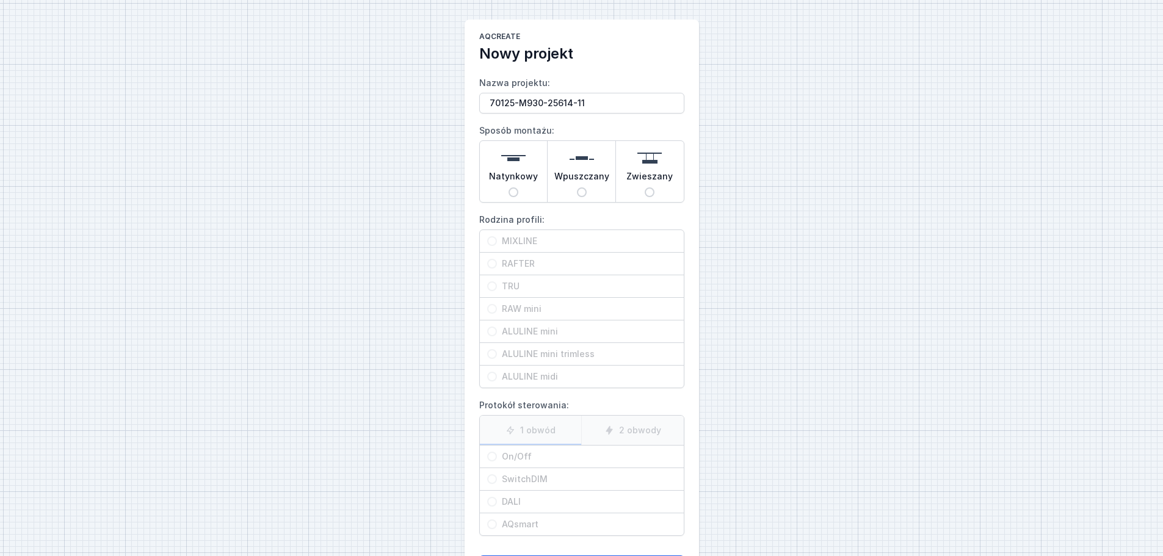
type input "70125-M930-25614-11 -"
drag, startPoint x: 589, startPoint y: 103, endPoint x: 443, endPoint y: 87, distance: 146.8
click at [443, 87] on div "AQcreate Nowy projekt Nazwa projektu: 70125-M930-25614-11 - Sposób montażu: Nat…" at bounding box center [581, 306] width 1163 height 612
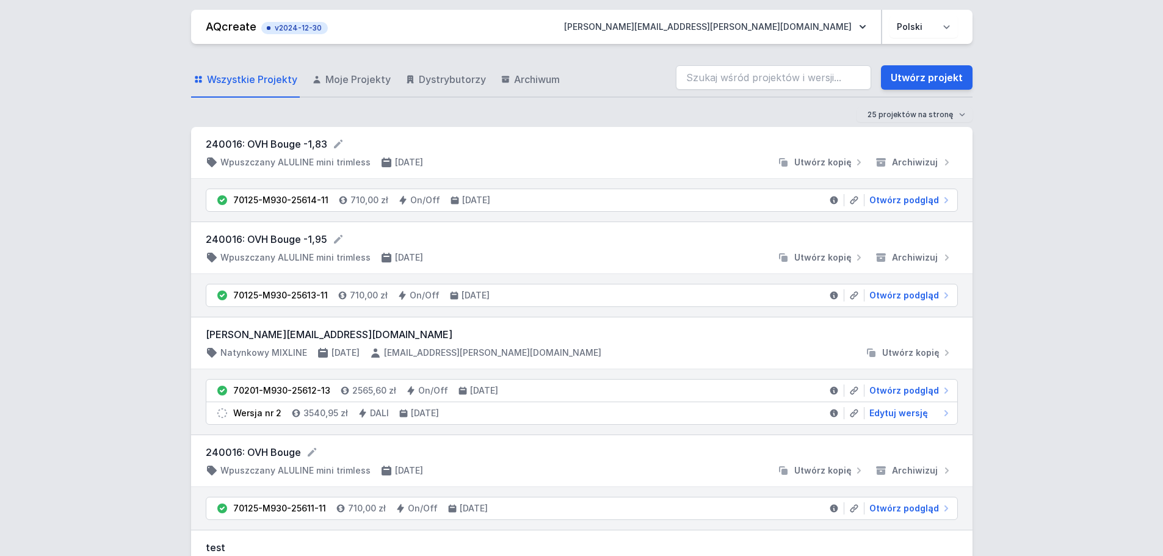
click at [211, 143] on form "240016: OVH Bouge -1,83" at bounding box center [582, 144] width 752 height 15
drag, startPoint x: 206, startPoint y: 142, endPoint x: 325, endPoint y: 143, distance: 119.0
click at [316, 142] on form "240016: OVH Bouge -1,83" at bounding box center [582, 144] width 752 height 15
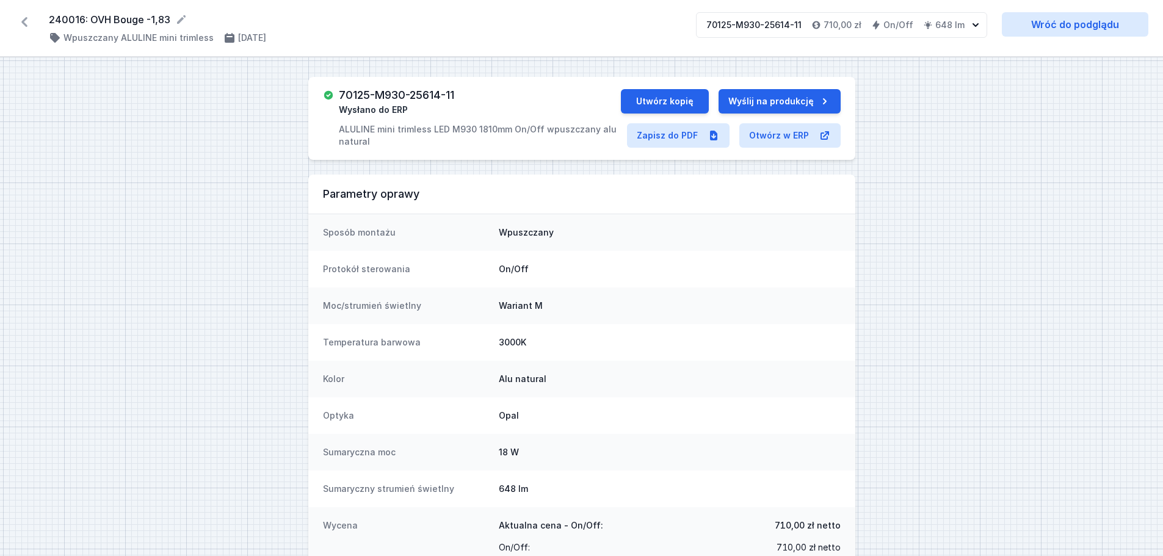
click at [327, 143] on div "70125-M930-25614-11 Wysłano do ERP ALULINE mini trimless LED M930 1810mm On/Off…" at bounding box center [472, 118] width 298 height 59
drag, startPoint x: 48, startPoint y: 19, endPoint x: 169, endPoint y: 21, distance: 120.9
click at [169, 21] on div "240016: OVH Bouge -1,83 ( 11422 /v 1 ) Wpuszczany ALULINE mini trimless [DATE] …" at bounding box center [581, 28] width 1163 height 57
copy form "240016: OVH Bouge -1,83"
click at [27, 21] on icon at bounding box center [25, 22] width 20 height 20
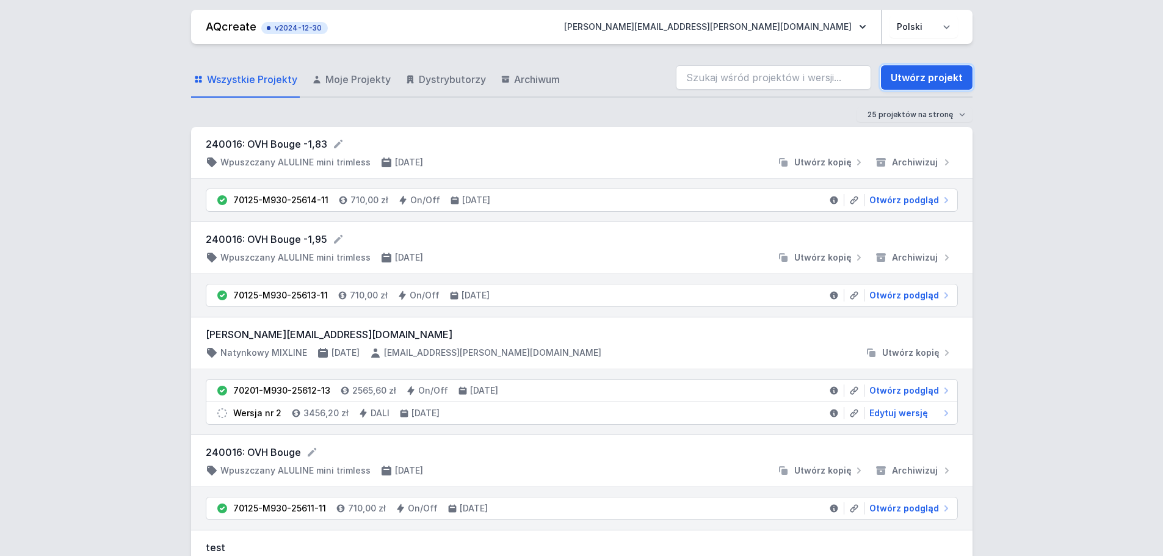
drag, startPoint x: 928, startPoint y: 74, endPoint x: 460, endPoint y: 281, distance: 511.4
click at [929, 73] on link "Utwórz projekt" at bounding box center [927, 77] width 92 height 24
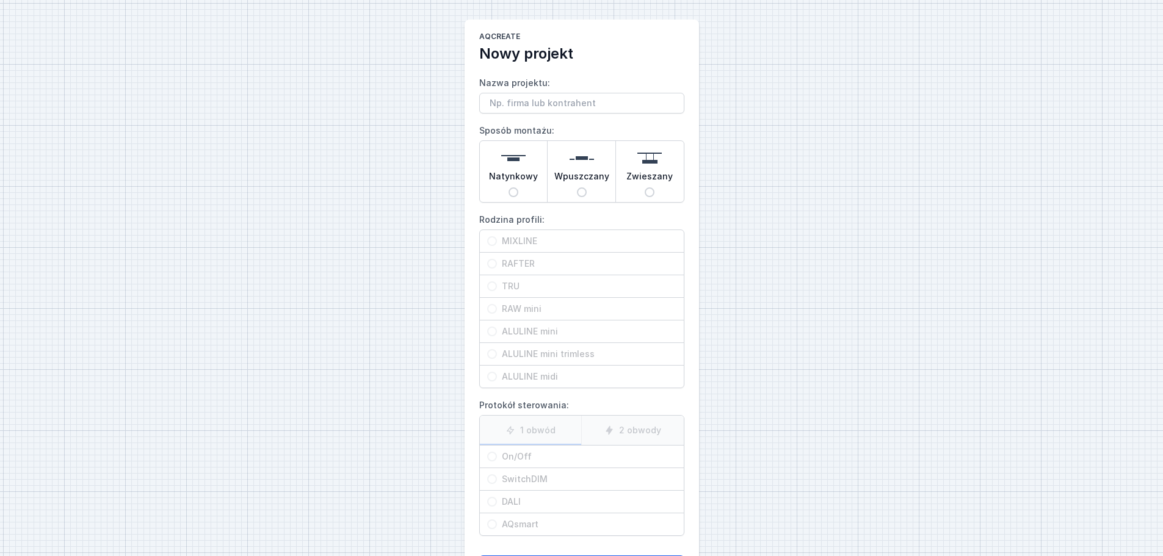
click at [526, 100] on input "Nazwa projektu:" at bounding box center [581, 103] width 205 height 21
type input "240016: OVH Bouge -2,45"
click at [582, 193] on input "Wpuszczany" at bounding box center [582, 192] width 10 height 10
radio input "true"
click at [494, 356] on input "ALULINE mini trimless" at bounding box center [492, 354] width 10 height 10
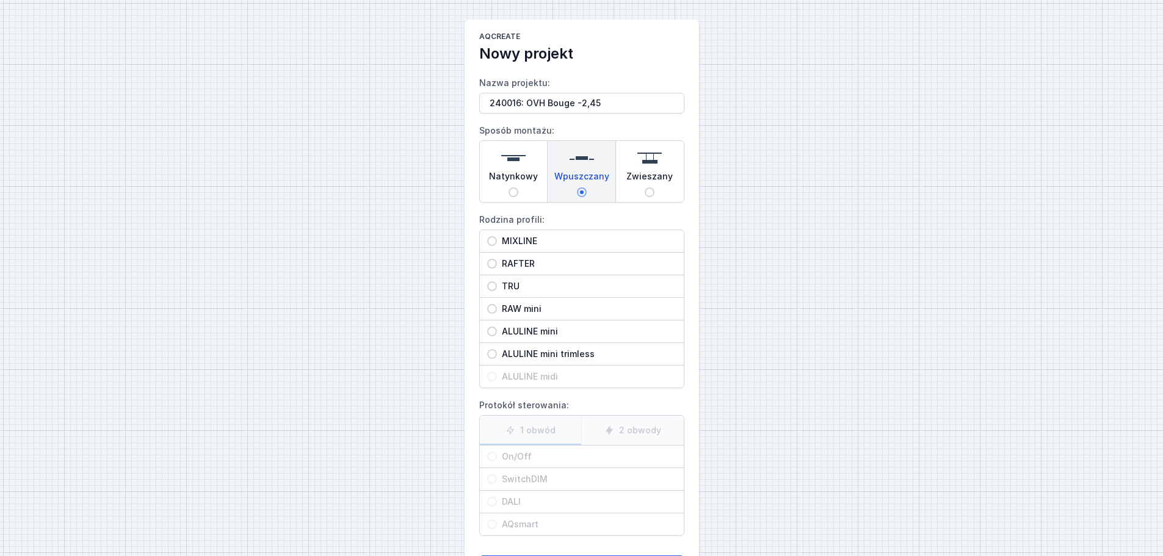
radio input "true"
click at [494, 459] on input "On/Off" at bounding box center [492, 457] width 10 height 10
radio input "true"
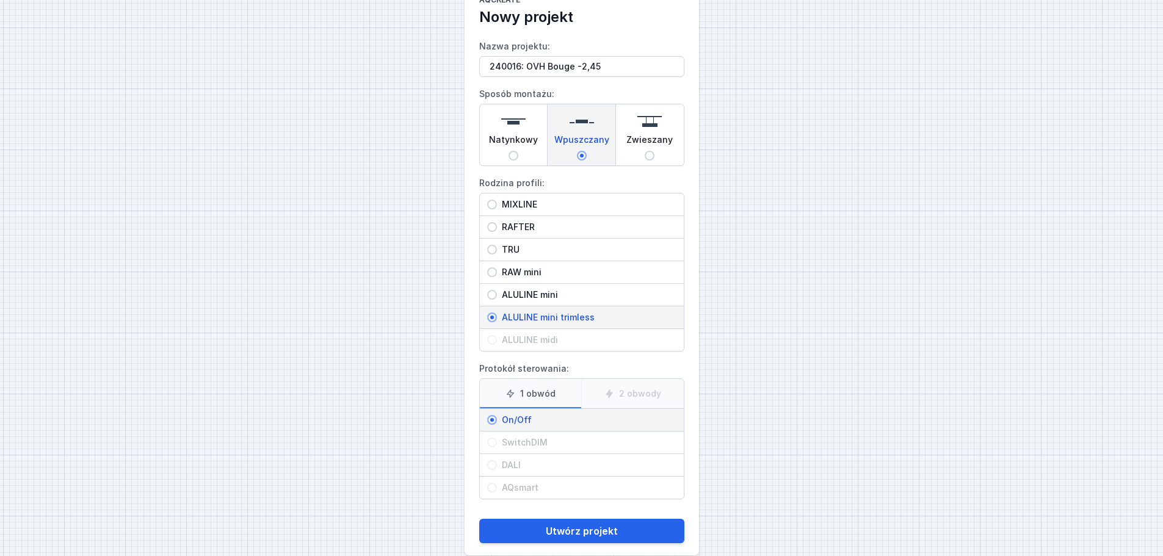
scroll to position [56, 0]
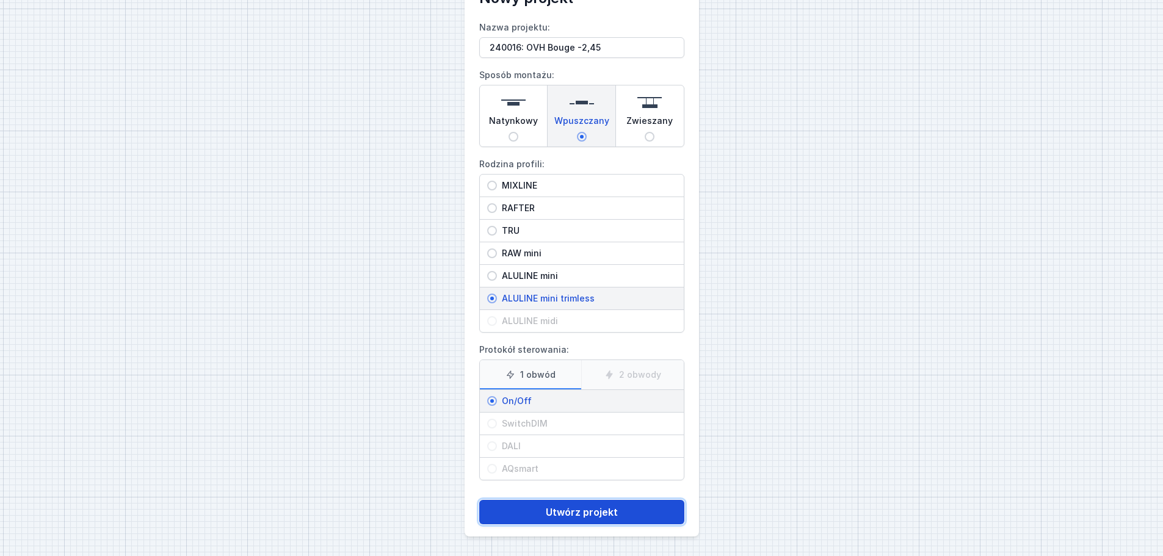
click at [549, 513] on button "Utwórz projekt" at bounding box center [581, 512] width 205 height 24
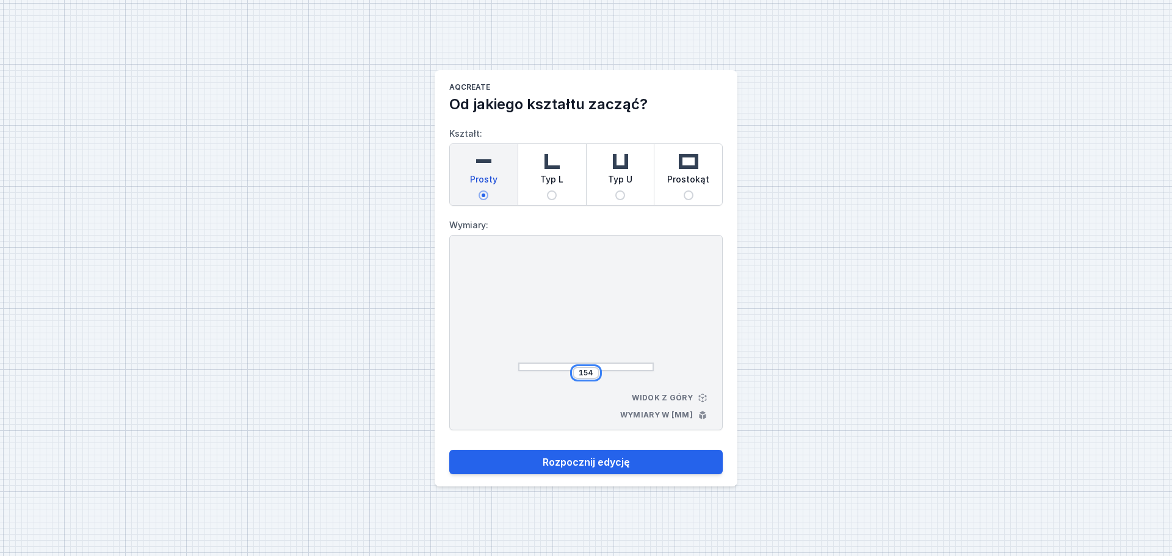
click at [593, 375] on input "154" at bounding box center [586, 373] width 20 height 10
type input "1"
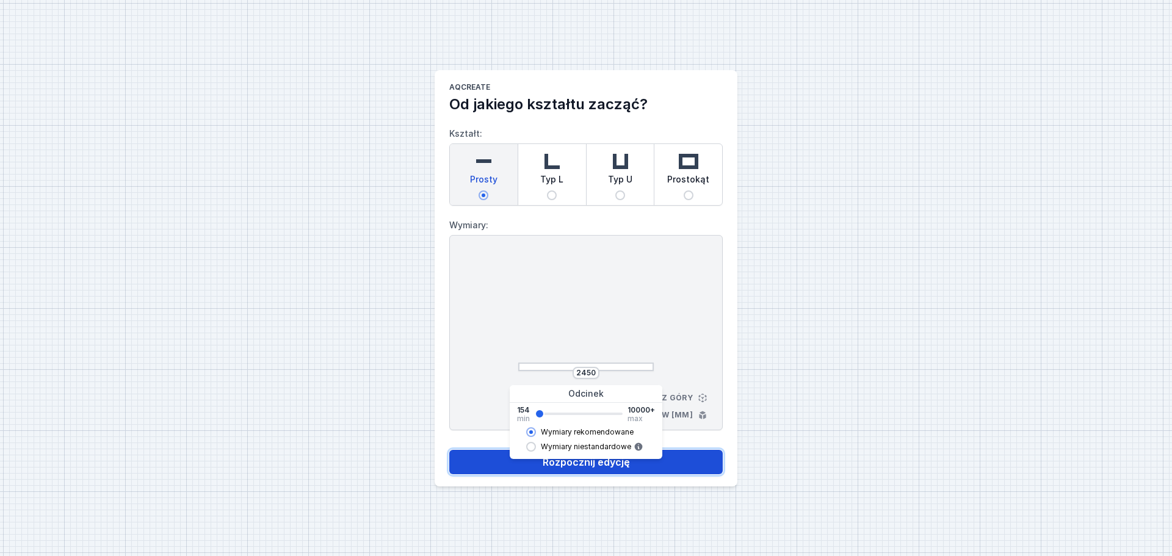
type input "2454"
click at [624, 462] on button "Rozpocznij edycję" at bounding box center [585, 462] width 273 height 24
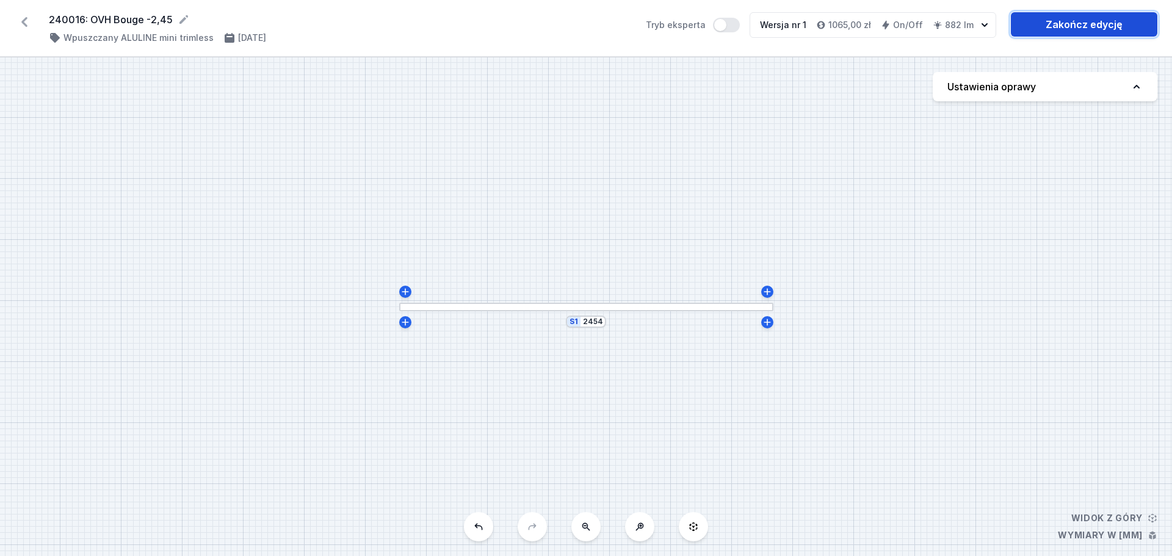
click at [1070, 23] on link "Zakończ edycję" at bounding box center [1084, 24] width 147 height 24
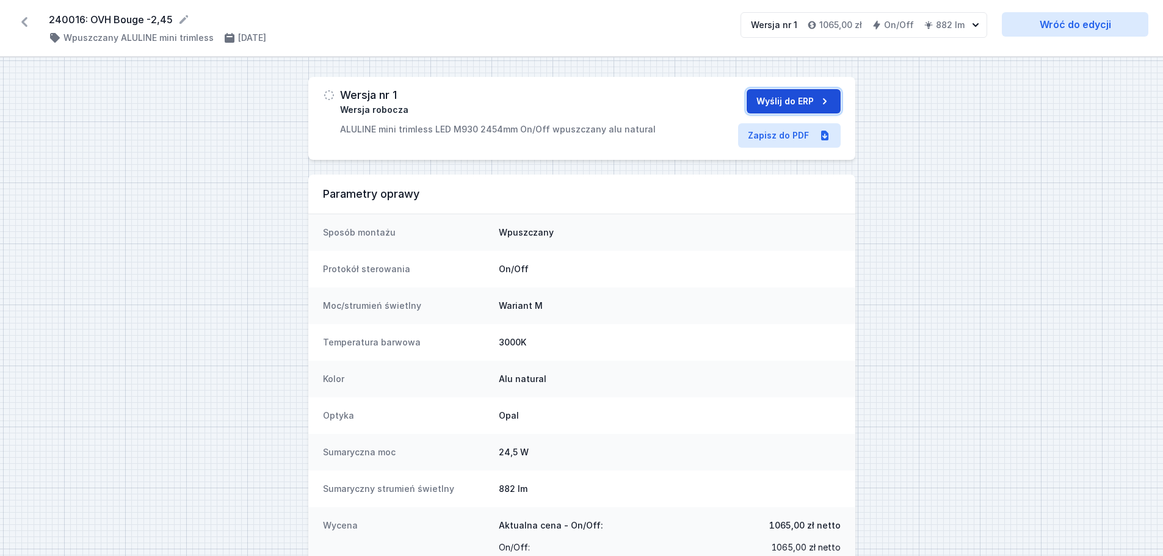
click at [788, 99] on button "Wyślij do ERP" at bounding box center [794, 101] width 94 height 24
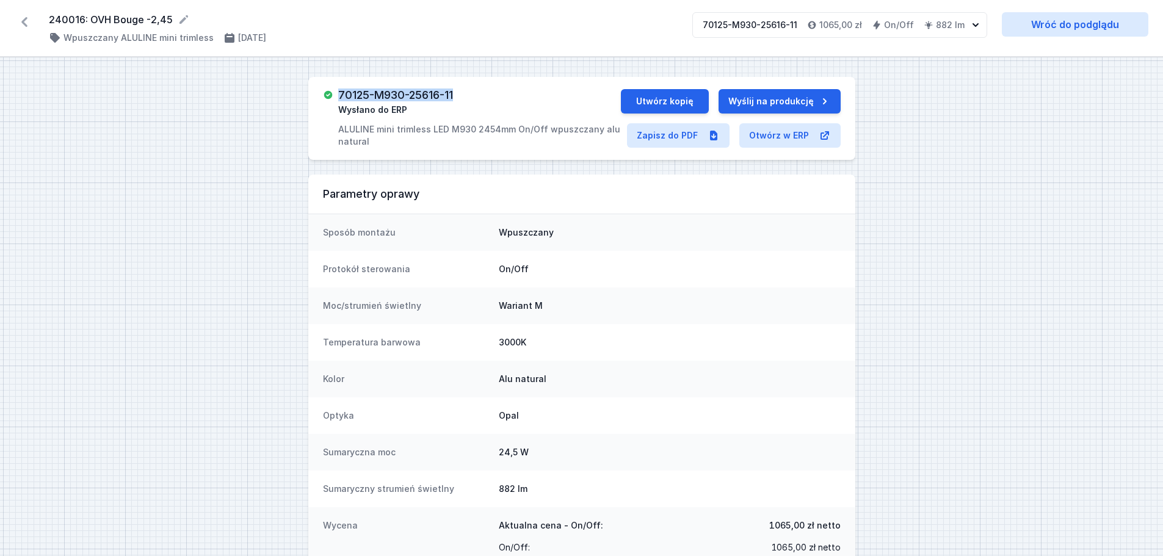
drag, startPoint x: 341, startPoint y: 90, endPoint x: 462, endPoint y: 92, distance: 120.9
click at [462, 92] on div "70125-M930-25616-11 Wysłano do ERP ALULINE mini trimless LED M930 2454mm On/Off…" at bounding box center [479, 118] width 282 height 59
drag, startPoint x: 50, startPoint y: 18, endPoint x: 172, endPoint y: 21, distance: 122.1
click at [172, 21] on form "240016: OVH Bouge -2,45" at bounding box center [363, 19] width 629 height 15
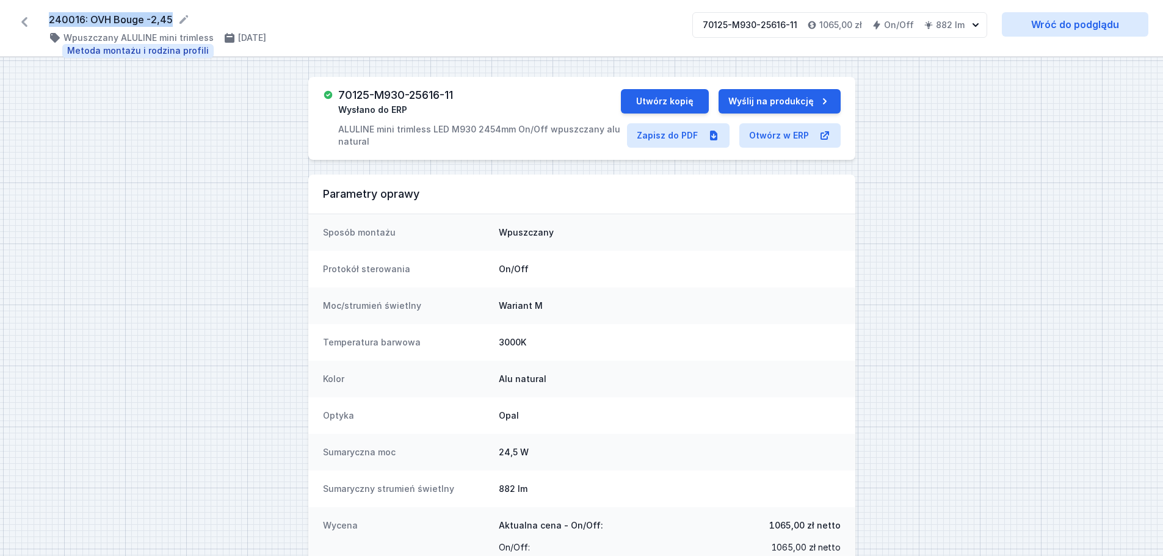
copy form "240016: OVH Bouge -2,45"
click at [23, 21] on icon at bounding box center [24, 22] width 6 height 10
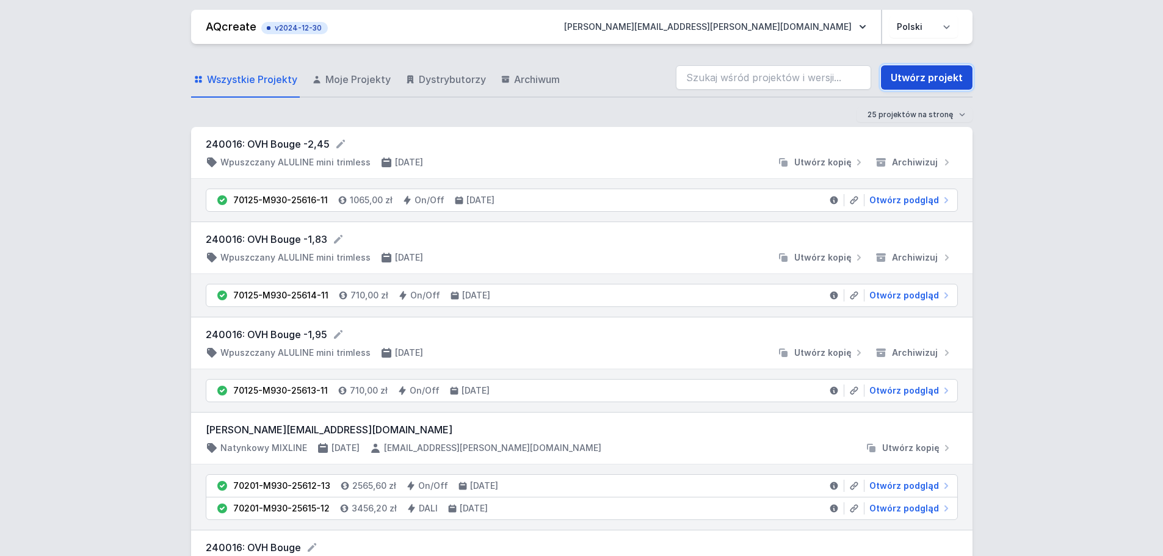
click at [921, 78] on link "Utwórz projekt" at bounding box center [927, 77] width 92 height 24
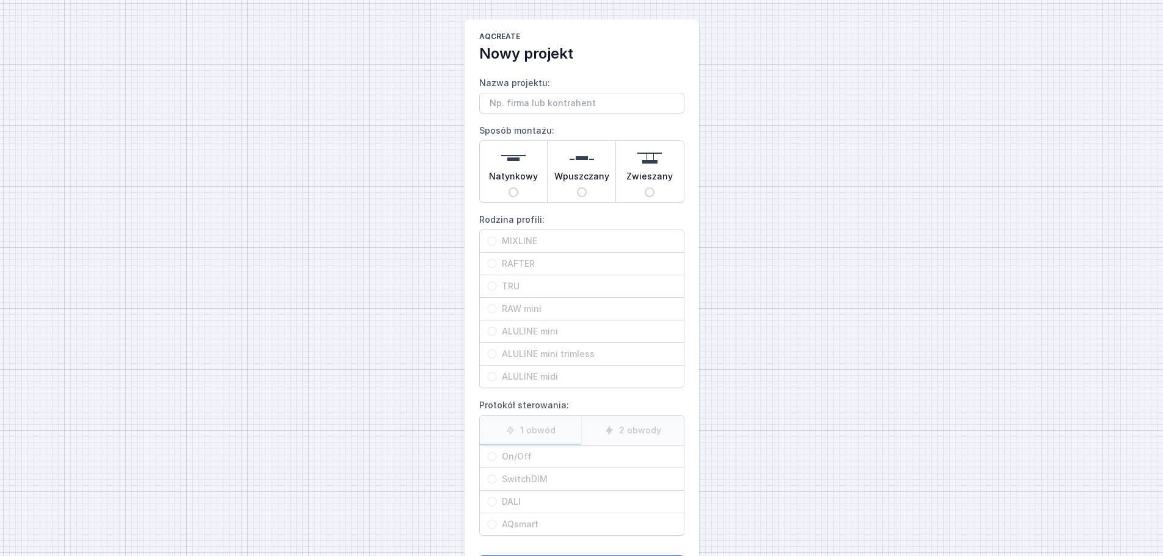
drag, startPoint x: 523, startPoint y: 103, endPoint x: 523, endPoint y: 114, distance: 11.0
click at [523, 103] on input "Nazwa projektu:" at bounding box center [581, 103] width 205 height 21
type input "240016: OVH Bouge -1,47"
click at [582, 192] on input "Wpuszczany" at bounding box center [582, 192] width 10 height 10
radio input "true"
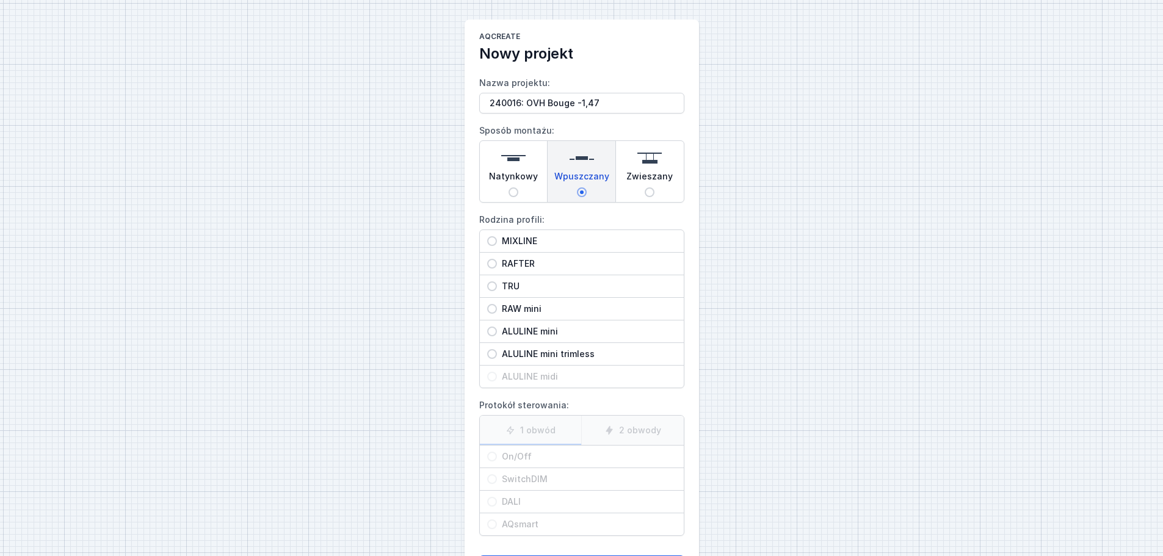
click at [493, 354] on input "ALULINE mini trimless" at bounding box center [492, 354] width 10 height 10
radio input "true"
click at [493, 457] on input "On/Off" at bounding box center [492, 457] width 10 height 10
radio input "true"
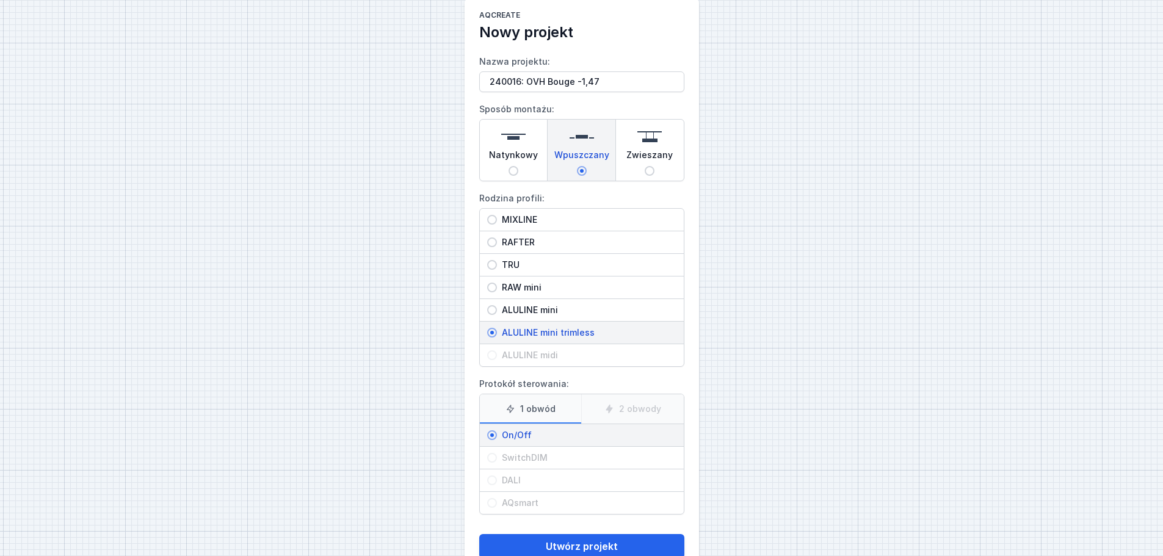
scroll to position [56, 0]
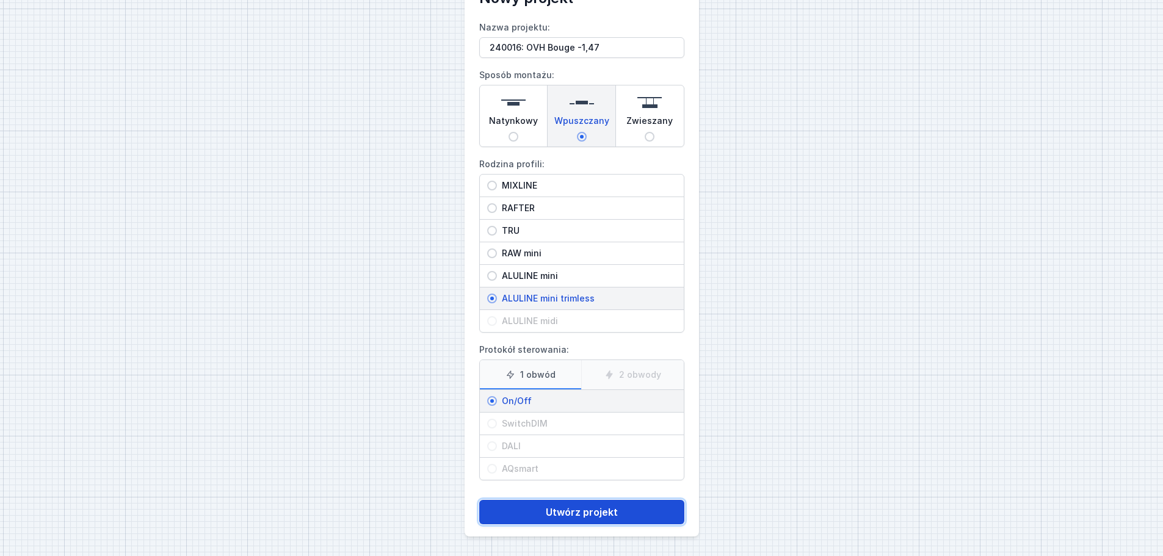
click at [573, 515] on button "Utwórz projekt" at bounding box center [581, 512] width 205 height 24
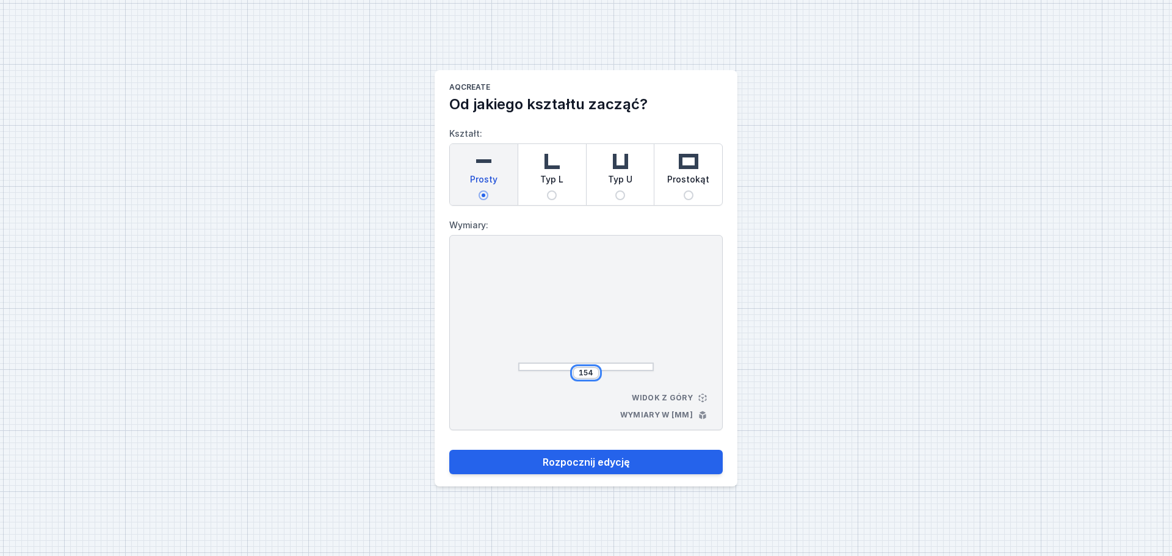
click at [592, 371] on input "154" at bounding box center [586, 373] width 20 height 10
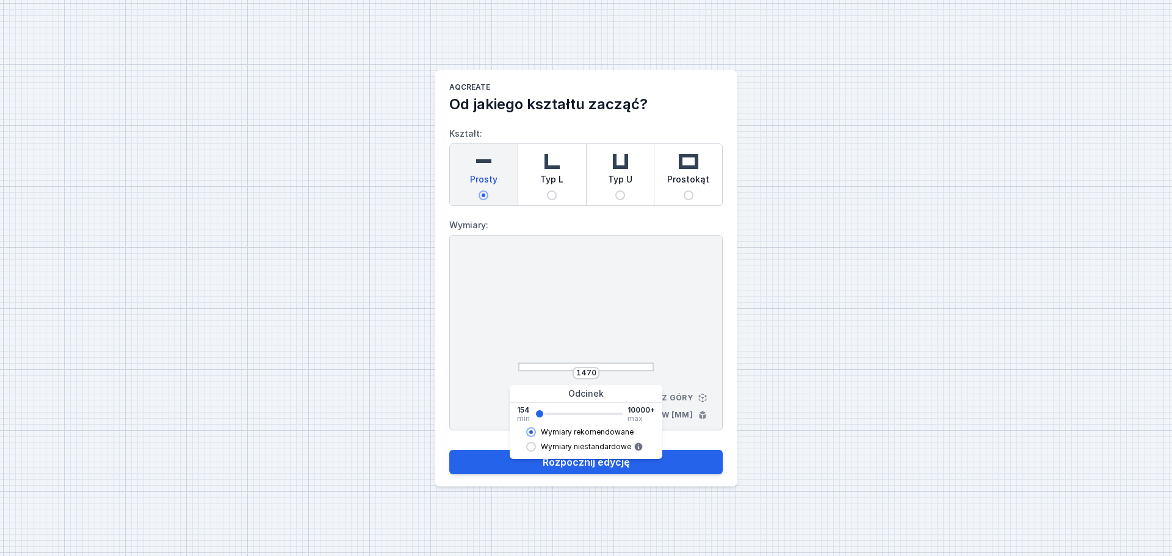
type input "1488"
click at [698, 340] on div "1488 Widok z góry Wymiary w [mm]" at bounding box center [585, 332] width 273 height 195
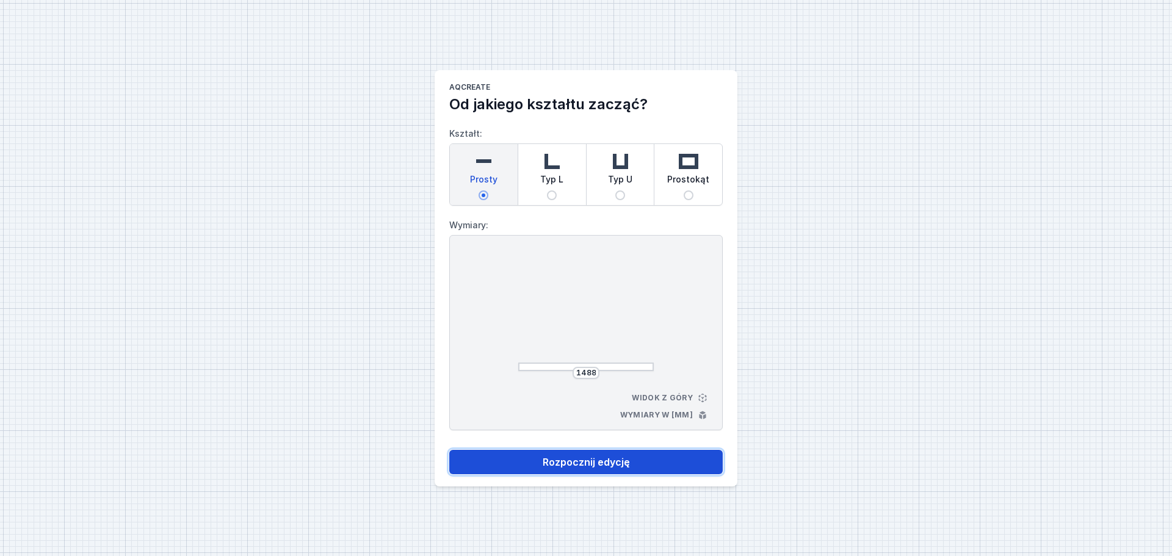
click at [578, 465] on button "Rozpocznij edycję" at bounding box center [585, 462] width 273 height 24
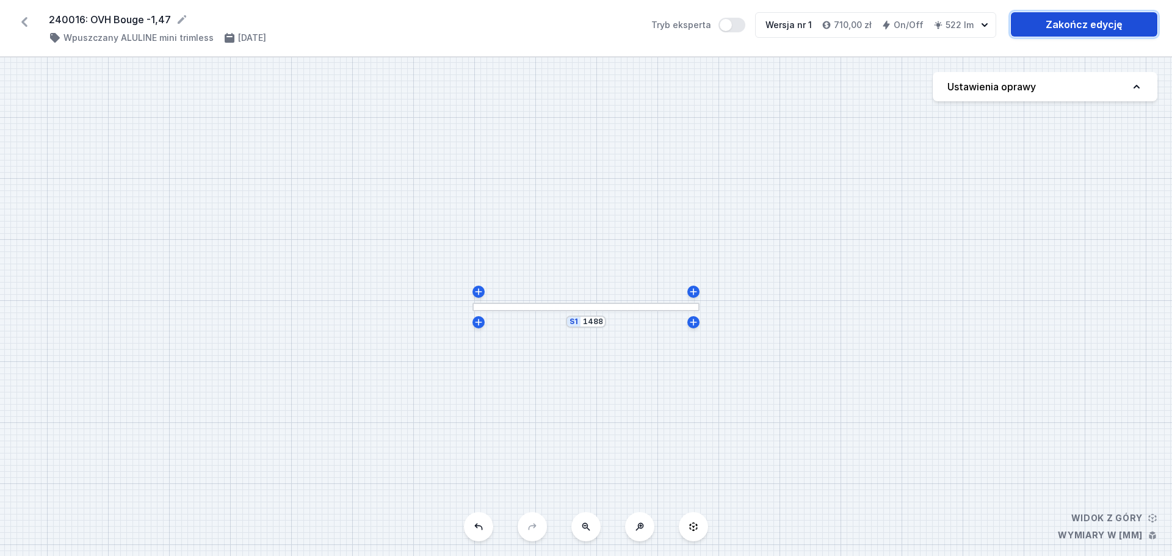
click at [1106, 21] on link "Zakończ edycję" at bounding box center [1084, 24] width 147 height 24
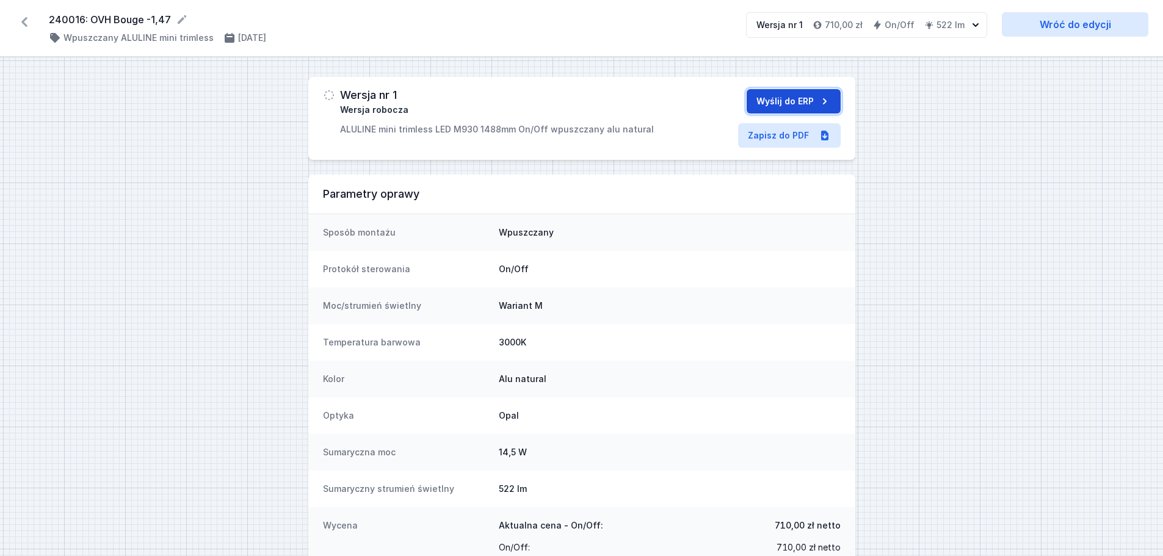
click at [784, 98] on button "Wyślij do ERP" at bounding box center [794, 101] width 94 height 24
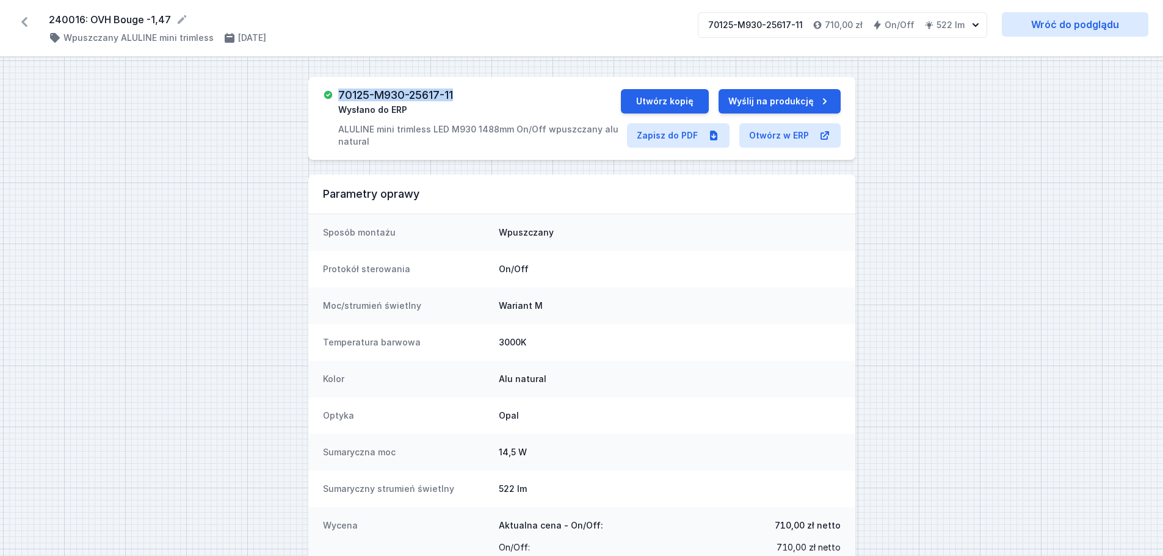
drag, startPoint x: 341, startPoint y: 90, endPoint x: 466, endPoint y: 83, distance: 125.4
click at [466, 83] on div "70125-M930-25617-11 Wysłano do ERP ALULINE mini trimless LED M930 1488mm On/Off…" at bounding box center [581, 118] width 547 height 83
drag, startPoint x: 51, startPoint y: 16, endPoint x: 170, endPoint y: 22, distance: 119.2
click at [170, 22] on form "240016: OVH Bouge -1,47" at bounding box center [366, 19] width 634 height 15
copy form "240016: OVH Bouge -1,47"
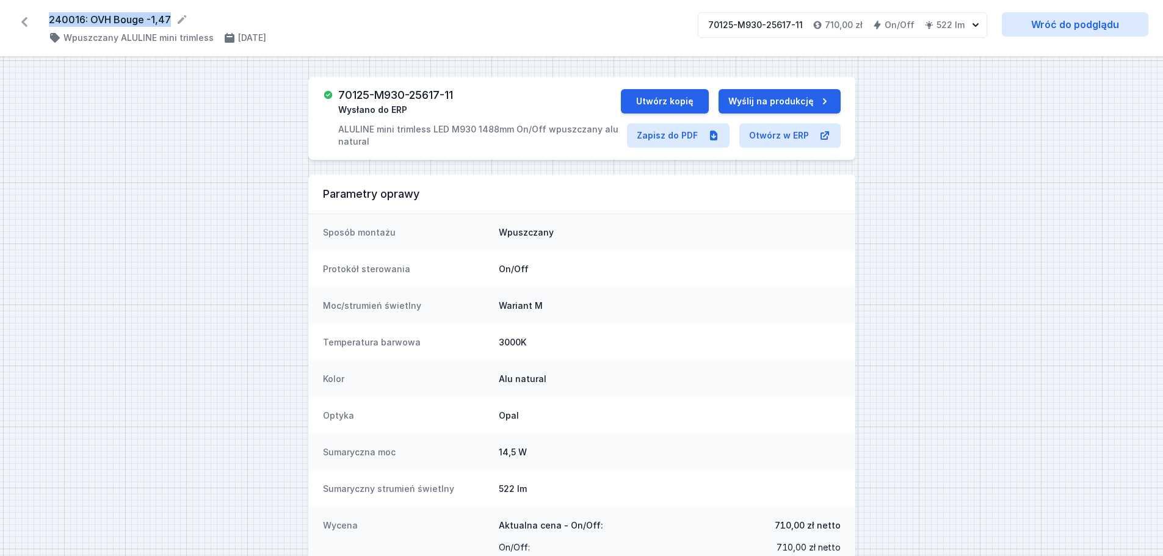
click at [26, 19] on icon at bounding box center [24, 22] width 6 height 10
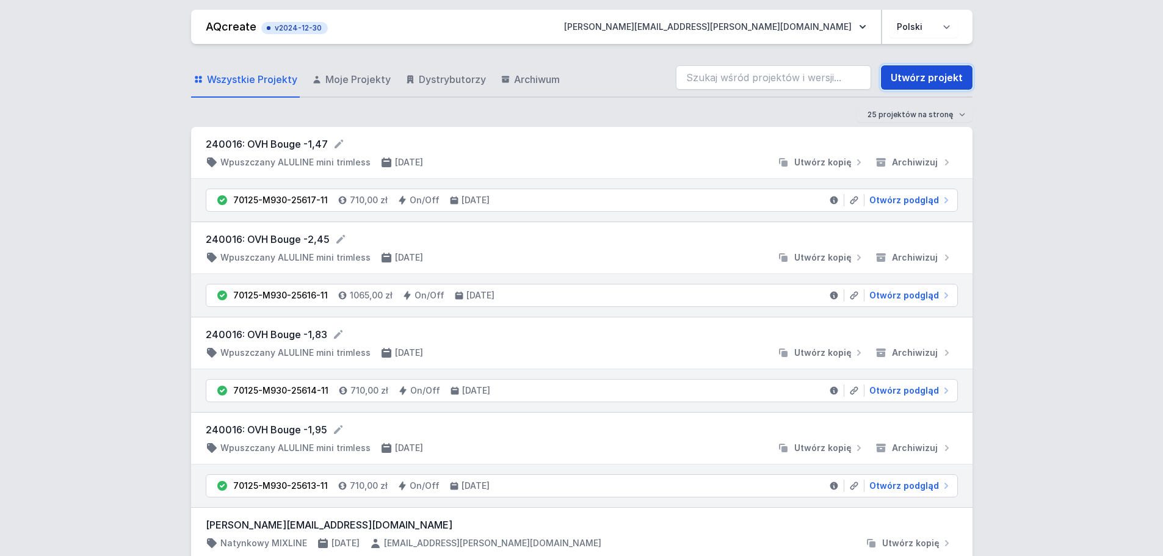
drag, startPoint x: 907, startPoint y: 79, endPoint x: 614, endPoint y: 305, distance: 370.5
click at [907, 79] on link "Utwórz projekt" at bounding box center [927, 77] width 92 height 24
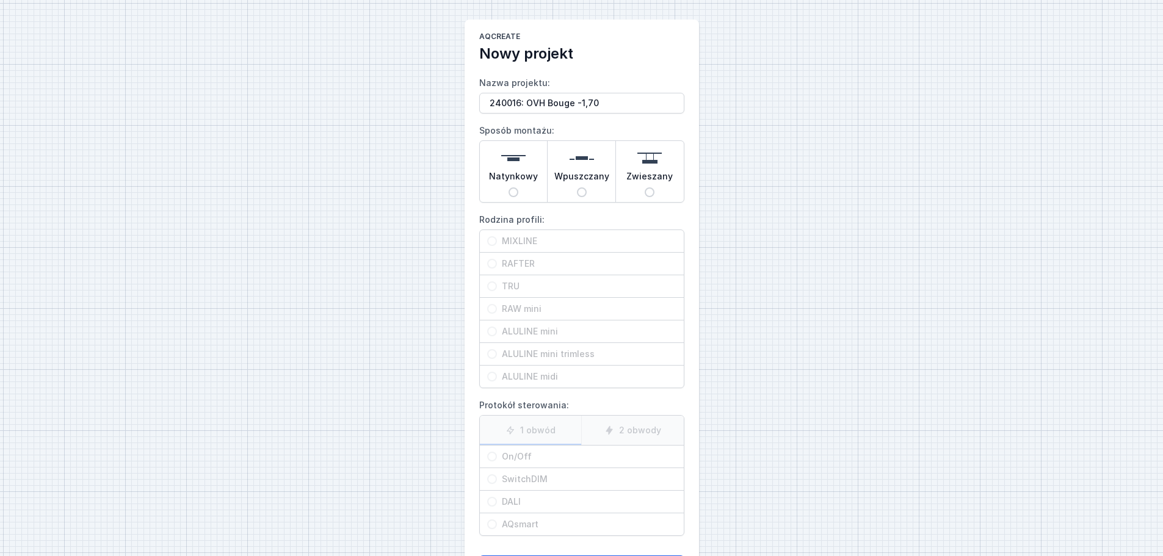
type input "240016: OVH Bouge -1,70"
click at [581, 193] on input "Wpuszczany" at bounding box center [582, 192] width 10 height 10
radio input "true"
click at [491, 355] on input "ALULINE mini trimless" at bounding box center [492, 354] width 10 height 10
radio input "true"
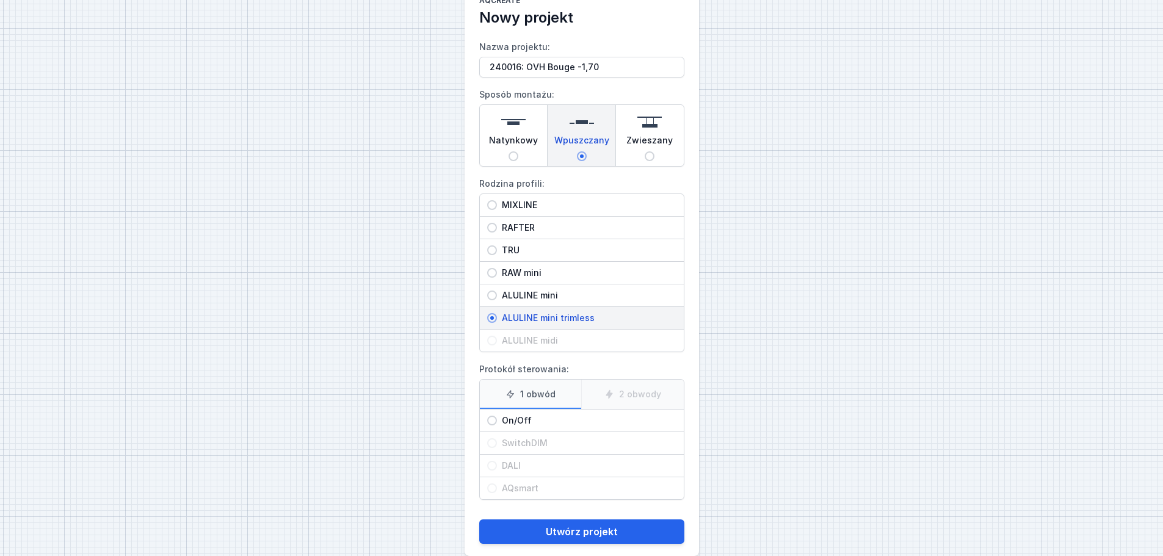
scroll to position [56, 0]
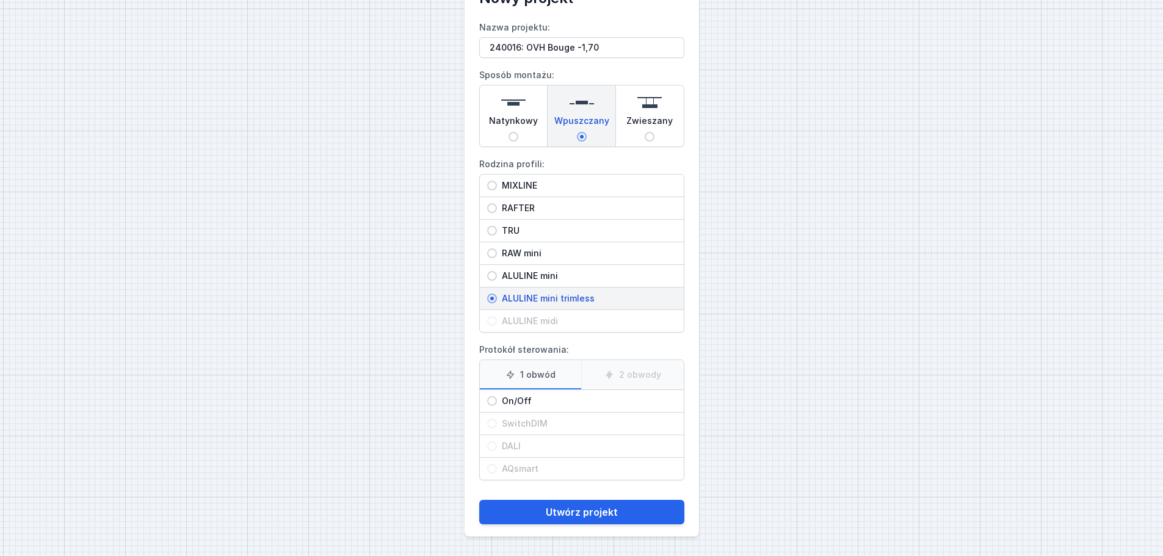
click at [491, 402] on input "On/Off" at bounding box center [492, 401] width 10 height 10
radio input "true"
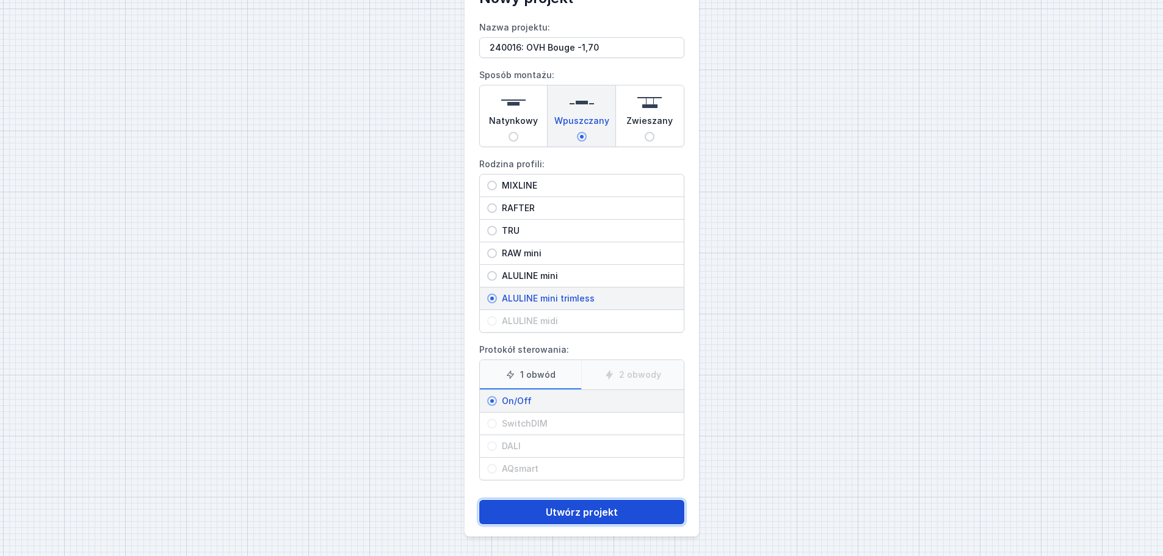
click at [572, 511] on button "Utwórz projekt" at bounding box center [581, 512] width 205 height 24
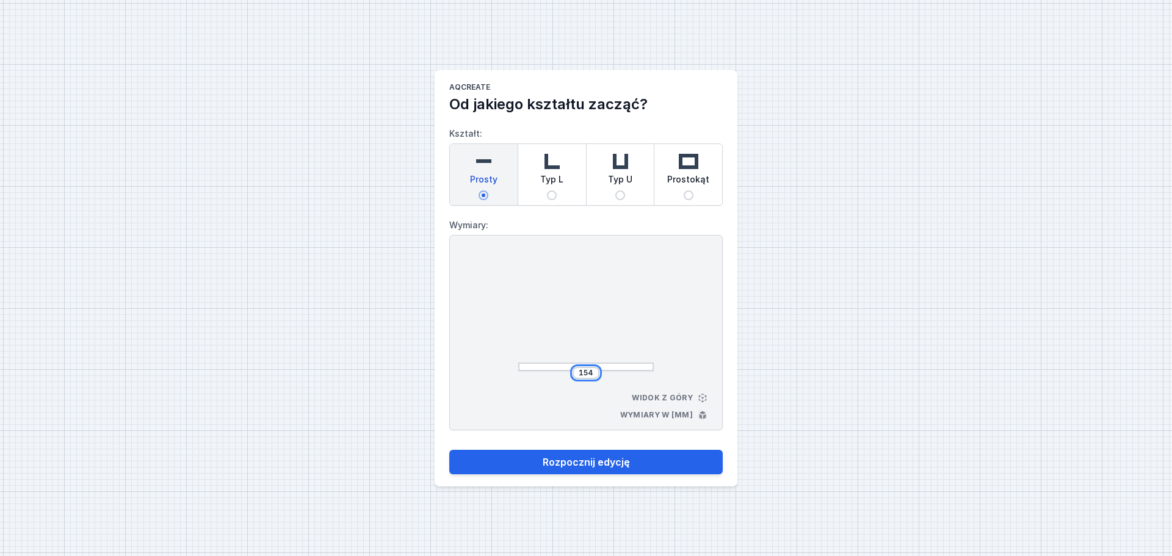
click at [593, 372] on input "154" at bounding box center [586, 373] width 20 height 10
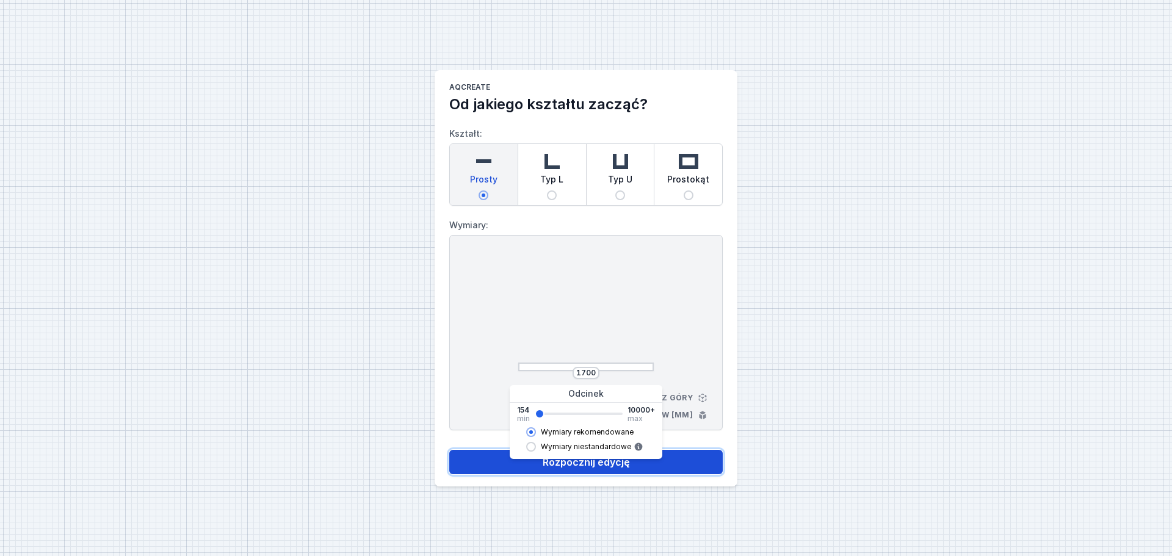
type input "1718"
click at [592, 465] on button "Rozpocznij edycję" at bounding box center [585, 462] width 273 height 24
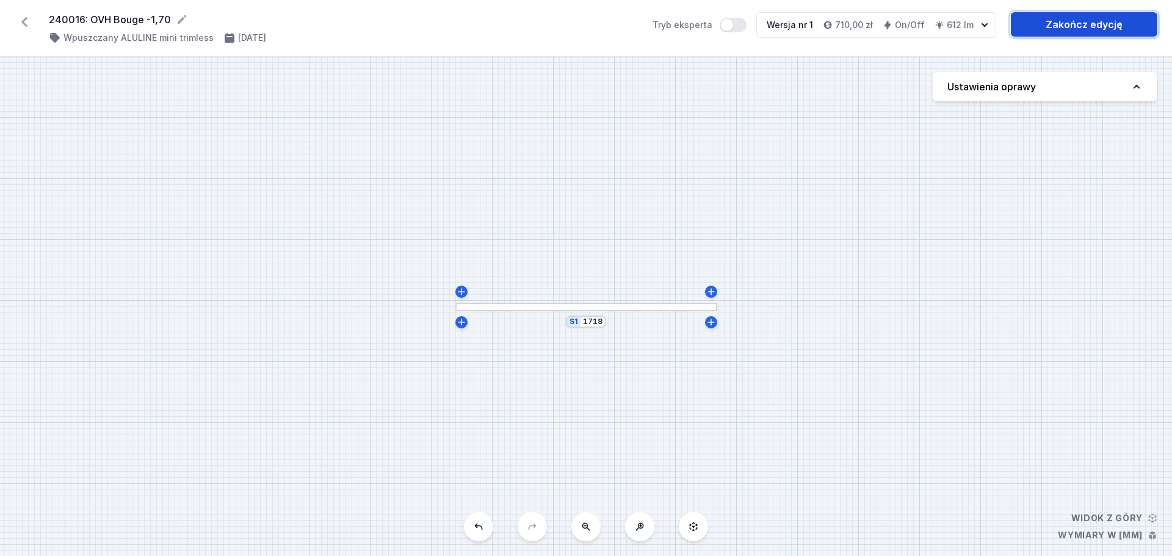
click at [1043, 25] on link "Zakończ edycję" at bounding box center [1084, 24] width 147 height 24
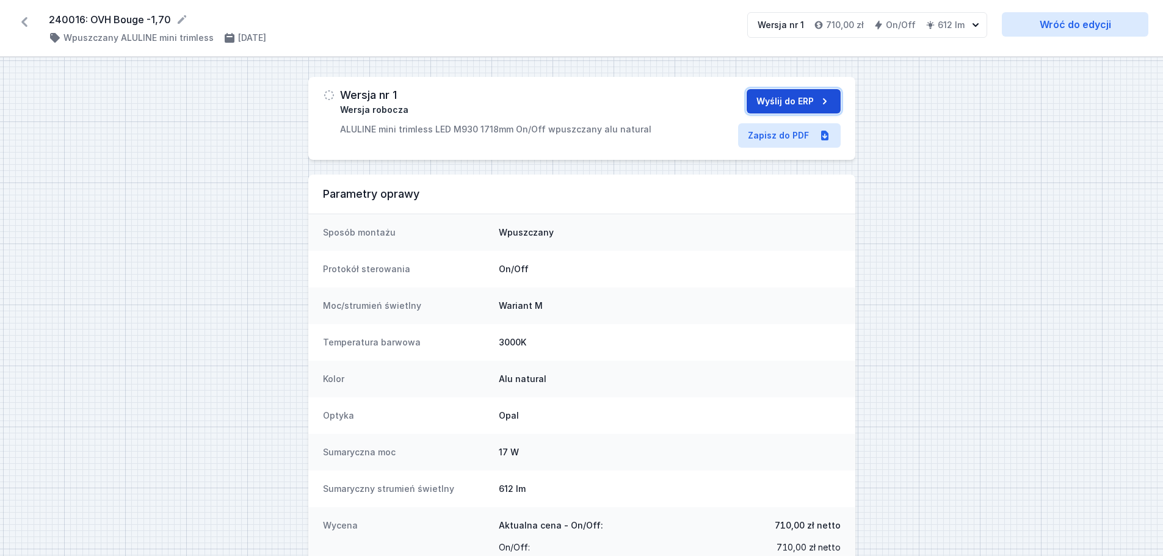
click at [767, 102] on button "Wyślij do ERP" at bounding box center [794, 101] width 94 height 24
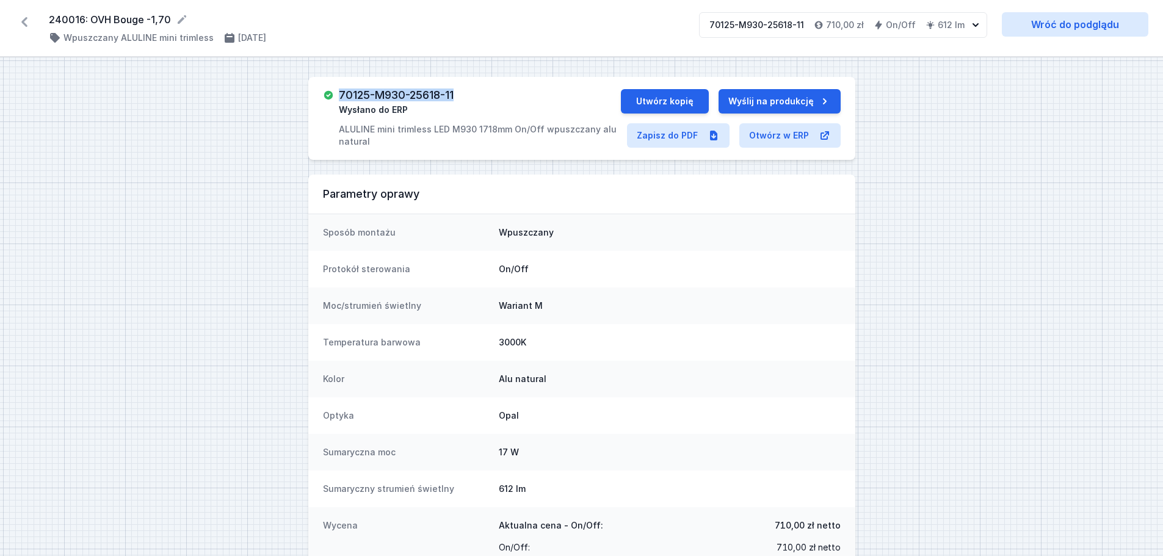
drag, startPoint x: 346, startPoint y: 92, endPoint x: 477, endPoint y: 89, distance: 130.7
click at [477, 89] on div "70125-M930-25618-11 Wysłano do ERP ALULINE mini trimless LED M930 1718mm On/Off…" at bounding box center [480, 118] width 282 height 59
drag, startPoint x: 50, startPoint y: 20, endPoint x: 168, endPoint y: 27, distance: 118.0
click at [168, 27] on div "240016: OVH Bouge -1,70 ( 11425 /v 1 ) Wpuszczany ALULINE mini trimless [DATE]" at bounding box center [366, 28] width 635 height 32
copy form "240016: OVH Bouge -1,70"
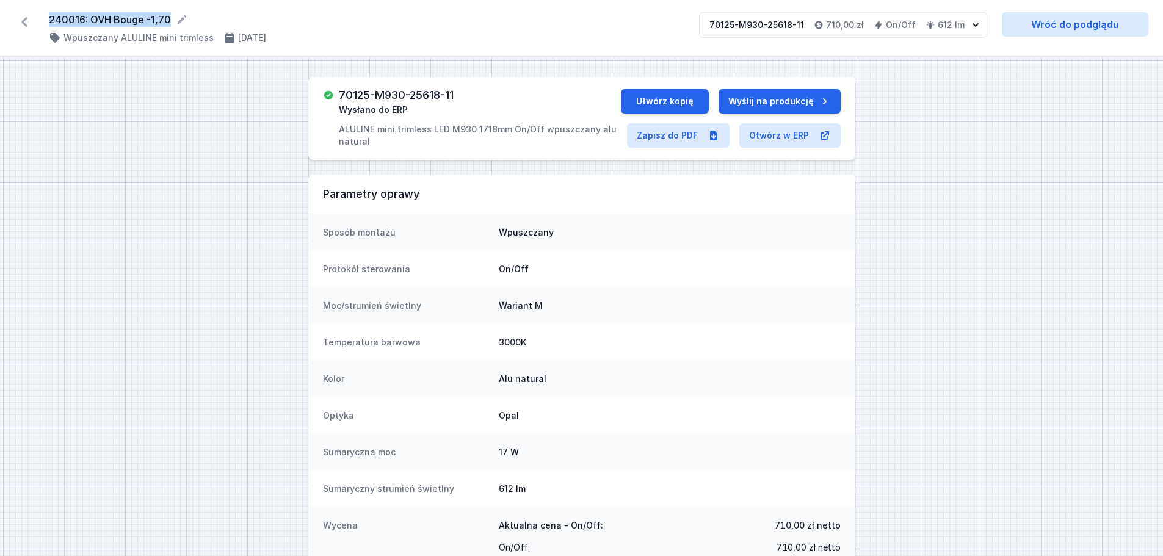
click at [23, 21] on icon at bounding box center [24, 22] width 6 height 10
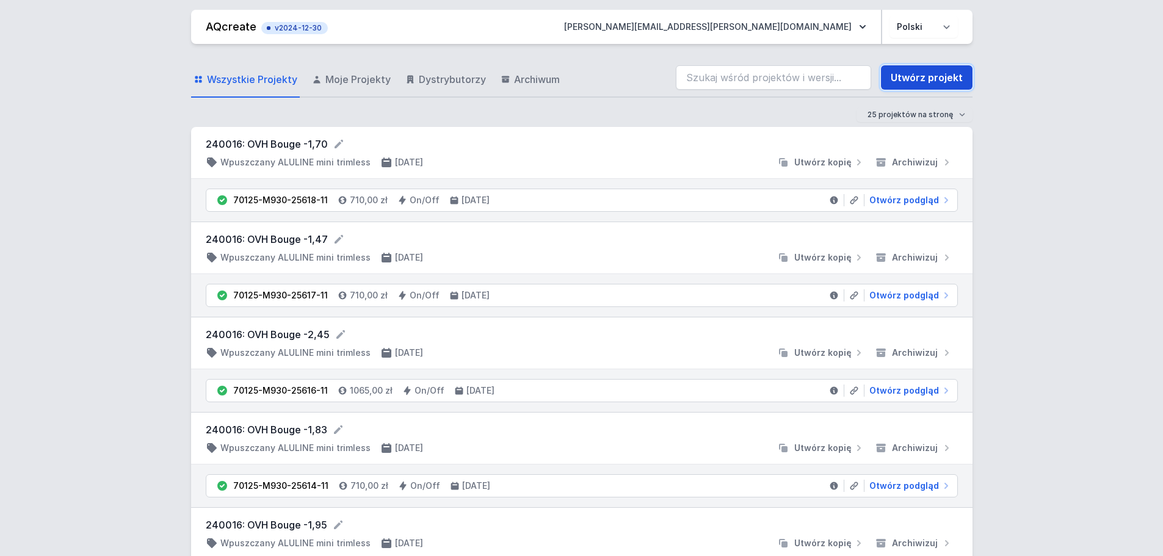
click at [948, 78] on link "Utwórz projekt" at bounding box center [927, 77] width 92 height 24
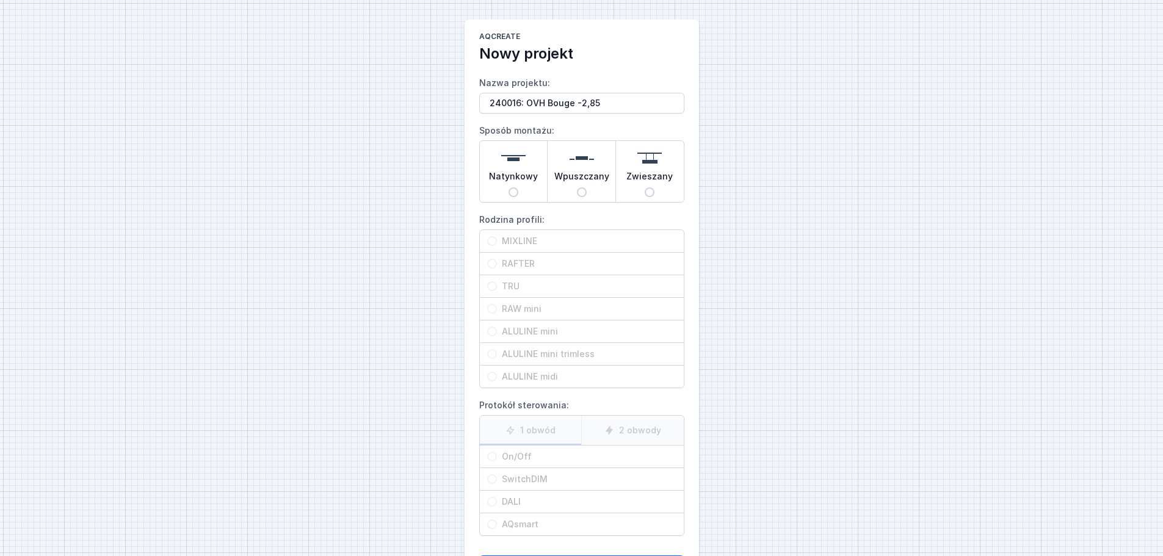
type input "240016: OVH Bouge -2,85"
click at [579, 195] on input "Wpuszczany" at bounding box center [582, 192] width 10 height 10
radio input "true"
click at [494, 354] on input "ALULINE mini trimless" at bounding box center [492, 354] width 10 height 10
radio input "true"
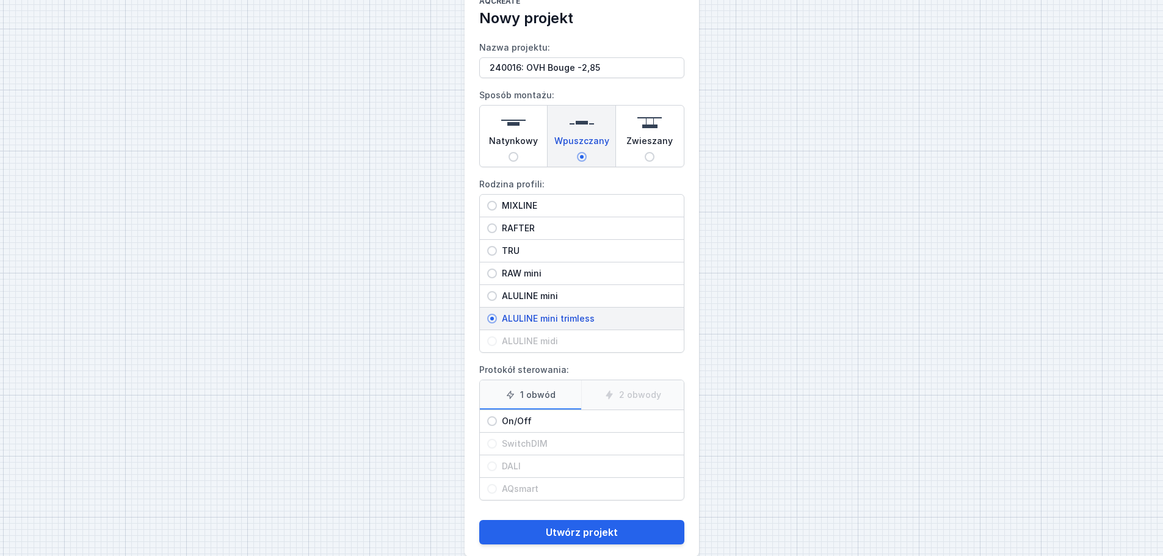
scroll to position [56, 0]
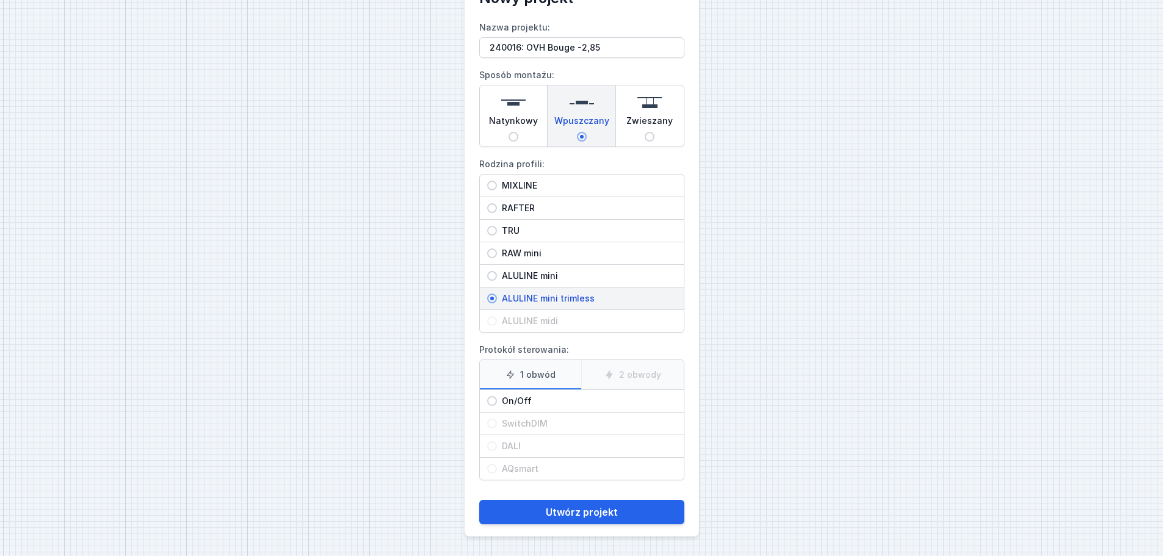
click at [491, 400] on input "On/Off" at bounding box center [492, 401] width 10 height 10
radio input "true"
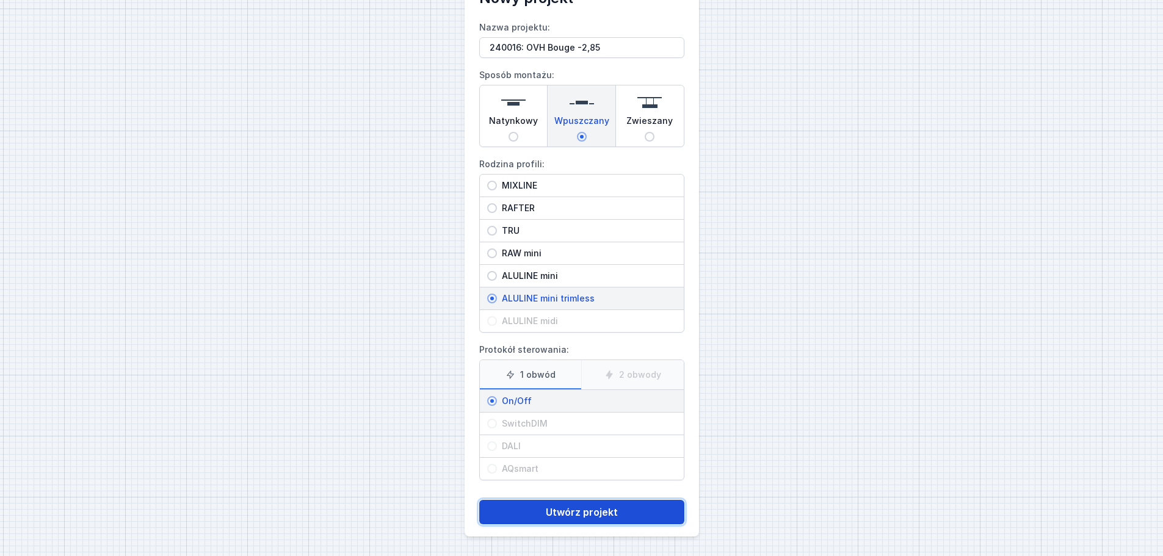
drag, startPoint x: 570, startPoint y: 510, endPoint x: 571, endPoint y: 494, distance: 15.9
click at [570, 509] on button "Utwórz projekt" at bounding box center [581, 512] width 205 height 24
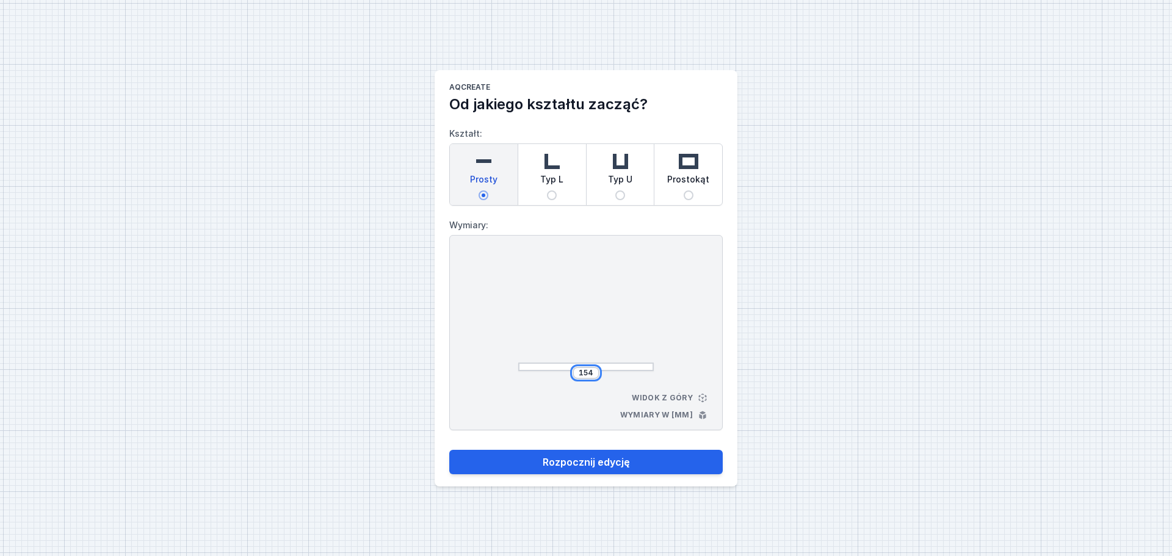
click at [593, 371] on input "154" at bounding box center [586, 373] width 20 height 10
type input "1"
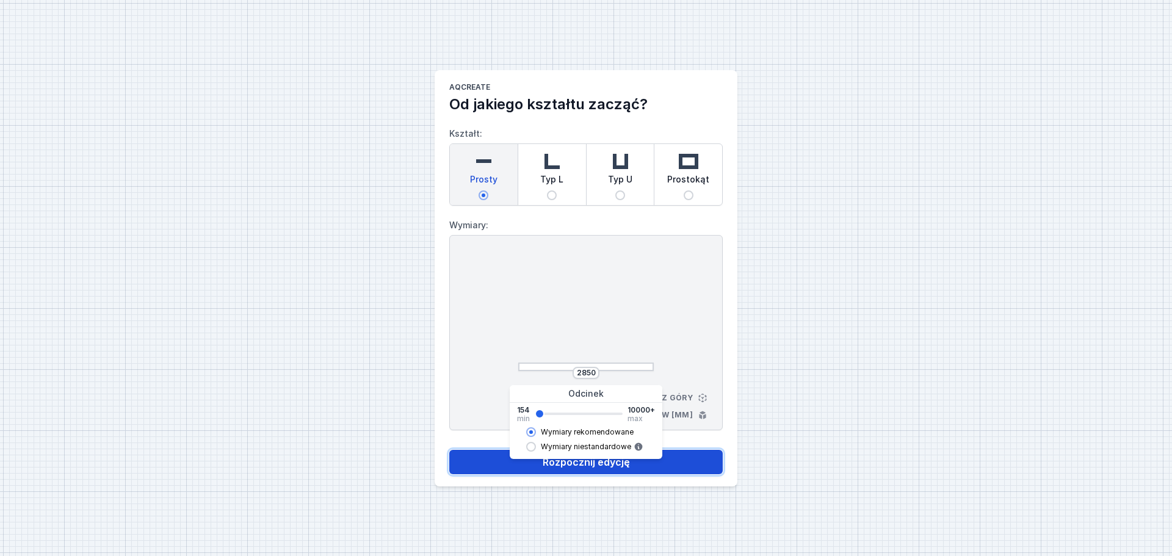
type input "2868"
click at [692, 463] on button "Rozpocznij edycję" at bounding box center [585, 462] width 273 height 24
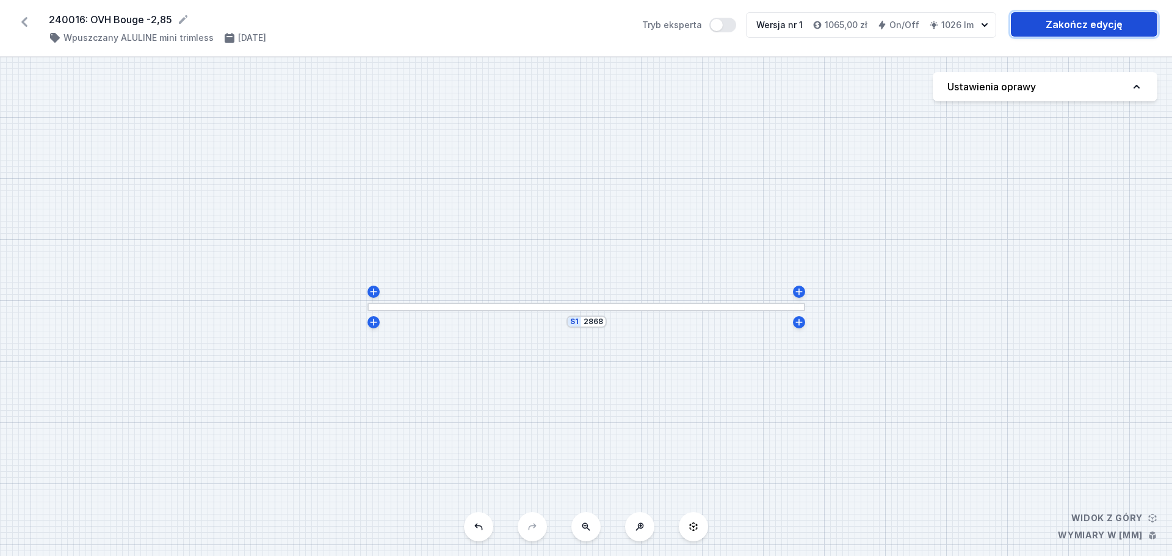
click at [1088, 23] on link "Zakończ edycję" at bounding box center [1084, 24] width 147 height 24
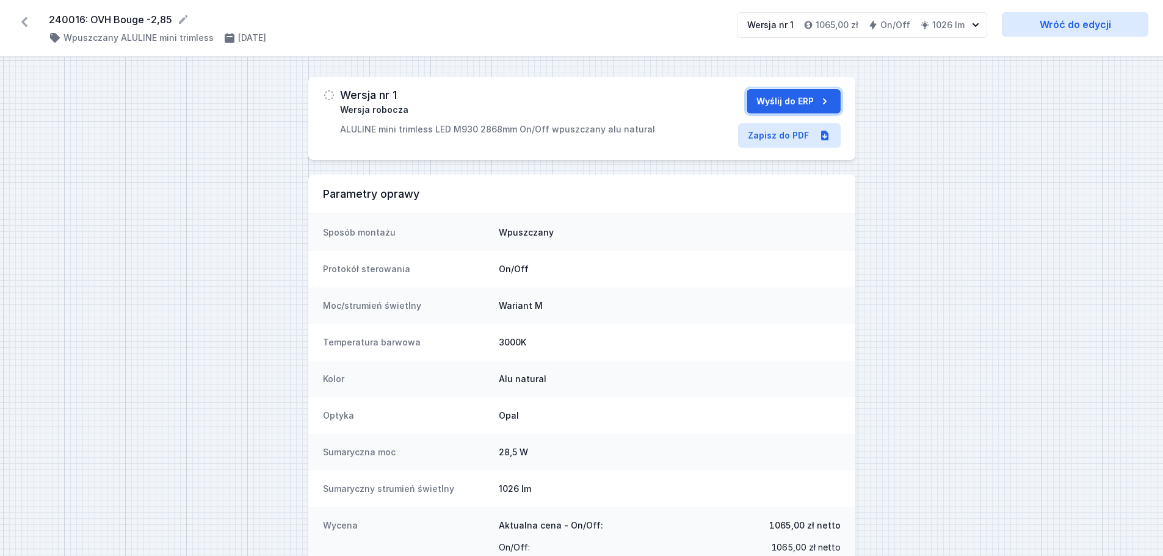
drag, startPoint x: 769, startPoint y: 100, endPoint x: 746, endPoint y: 104, distance: 23.0
click at [769, 98] on button "Wyślij do ERP" at bounding box center [794, 101] width 94 height 24
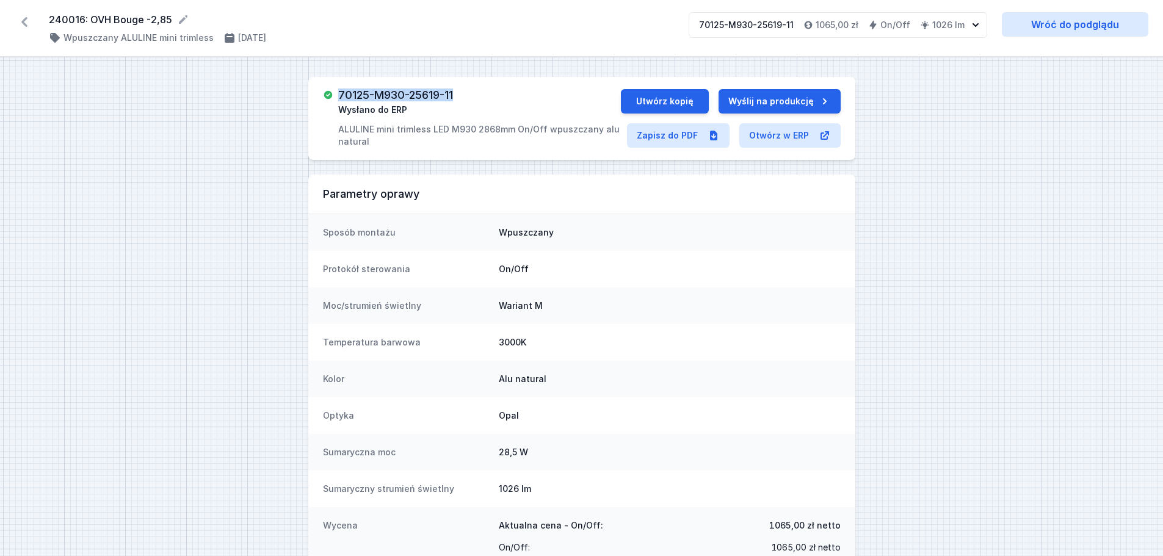
drag, startPoint x: 339, startPoint y: 94, endPoint x: 463, endPoint y: 95, distance: 123.3
click at [463, 95] on div "70125-M930-25619-11 Wysłano do ERP ALULINE mini trimless LED M930 2868mm On/Off…" at bounding box center [479, 118] width 282 height 59
drag, startPoint x: 46, startPoint y: 18, endPoint x: 183, endPoint y: 18, distance: 136.7
click at [183, 18] on div "240016: OVH Bouge -2,85 ( 11426 /v 1 ) Wpuszczany ALULINE mini trimless [DATE] …" at bounding box center [581, 28] width 1163 height 57
copy div "240016: OVH Bouge -2,85 ( 11426 /v 1 )"
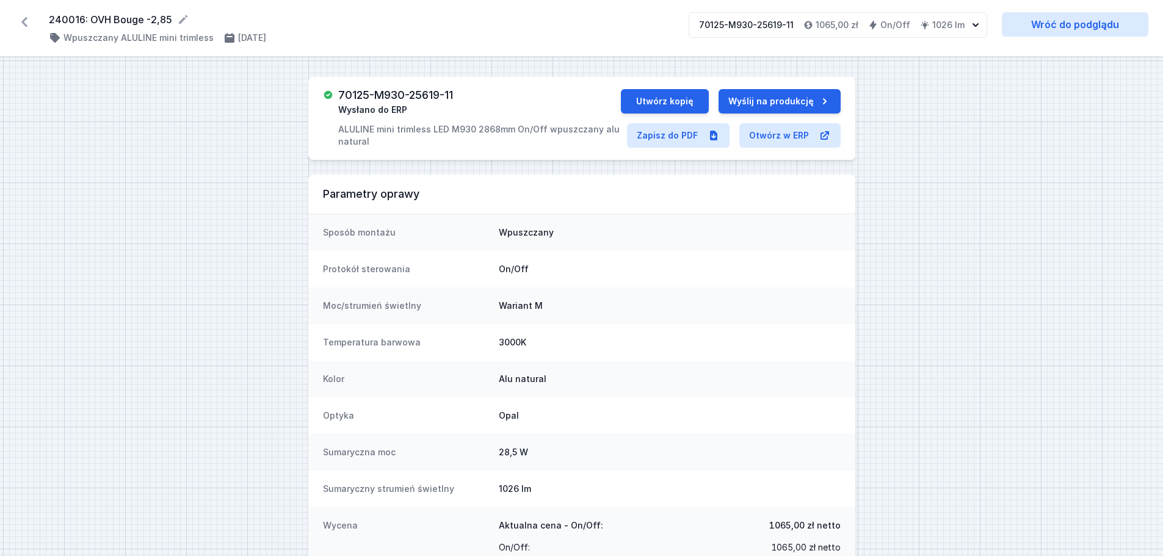
click at [168, 207] on div "70125-M930-25619-11 Wysłano do ERP ALULINE mini trimless LED M930 2868mm On/Off…" at bounding box center [581, 466] width 1163 height 819
click at [21, 20] on icon at bounding box center [25, 22] width 20 height 20
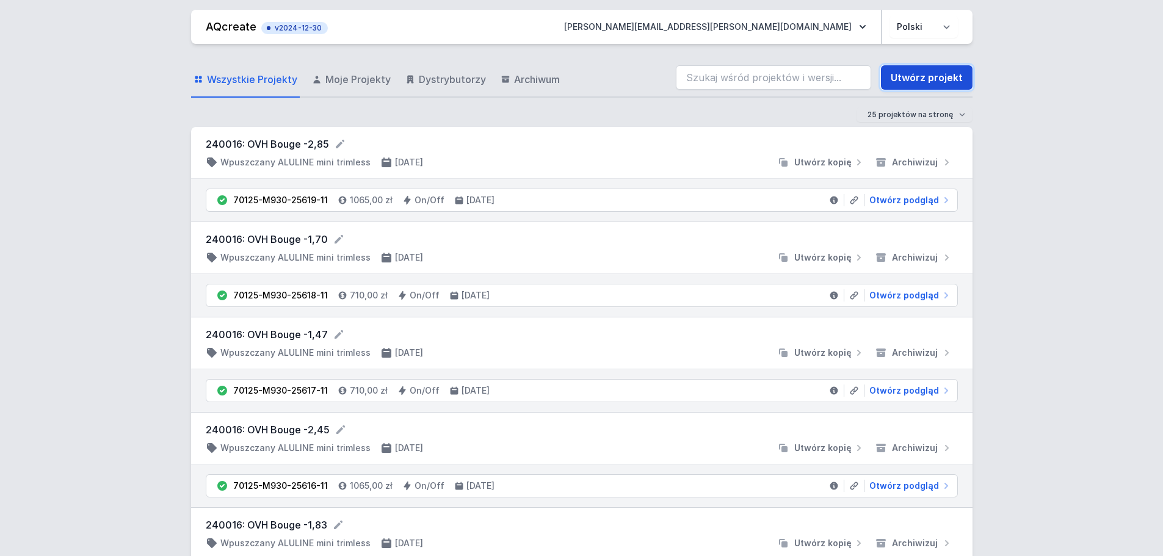
click at [903, 78] on link "Utwórz projekt" at bounding box center [927, 77] width 92 height 24
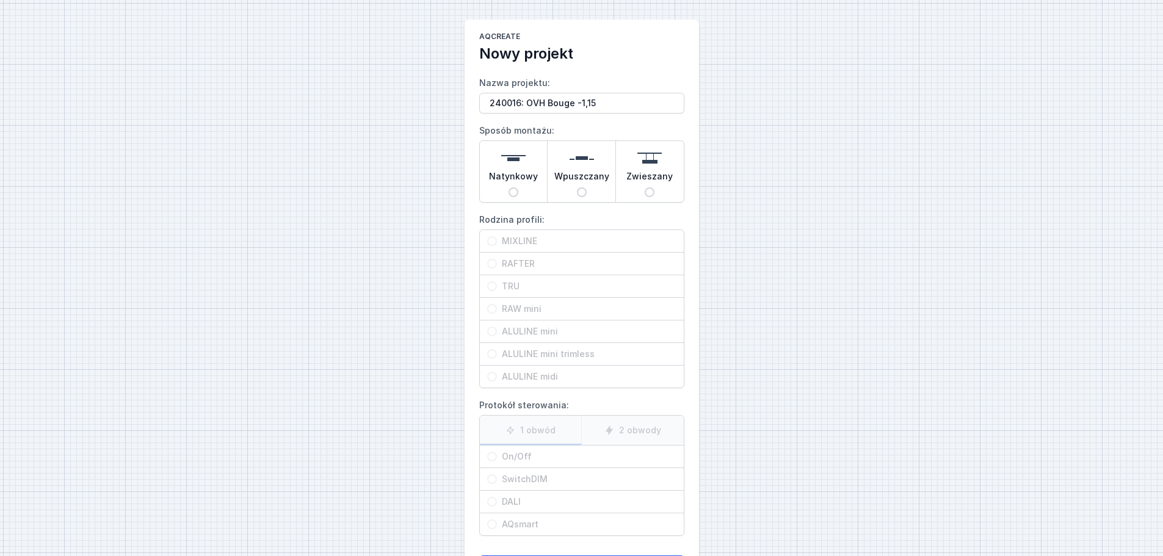
type input "240016: OVH Bouge -1,15"
click at [584, 194] on input "Wpuszczany" at bounding box center [582, 192] width 10 height 10
radio input "true"
click at [496, 355] on input "ALULINE mini trimless" at bounding box center [492, 354] width 10 height 10
radio input "true"
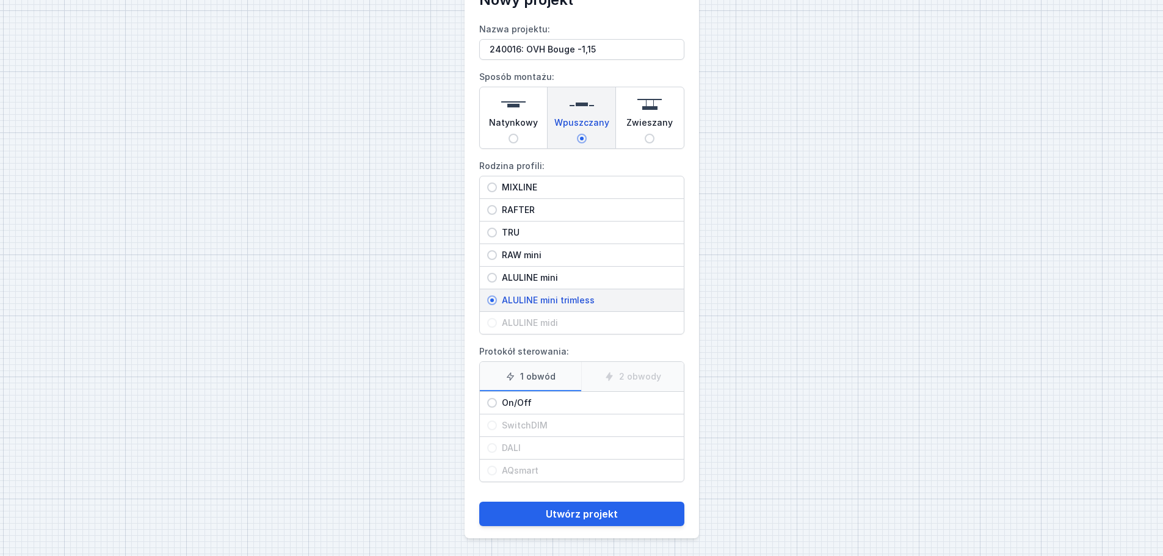
scroll to position [56, 0]
click at [493, 399] on input "On/Off" at bounding box center [492, 401] width 10 height 10
radio input "true"
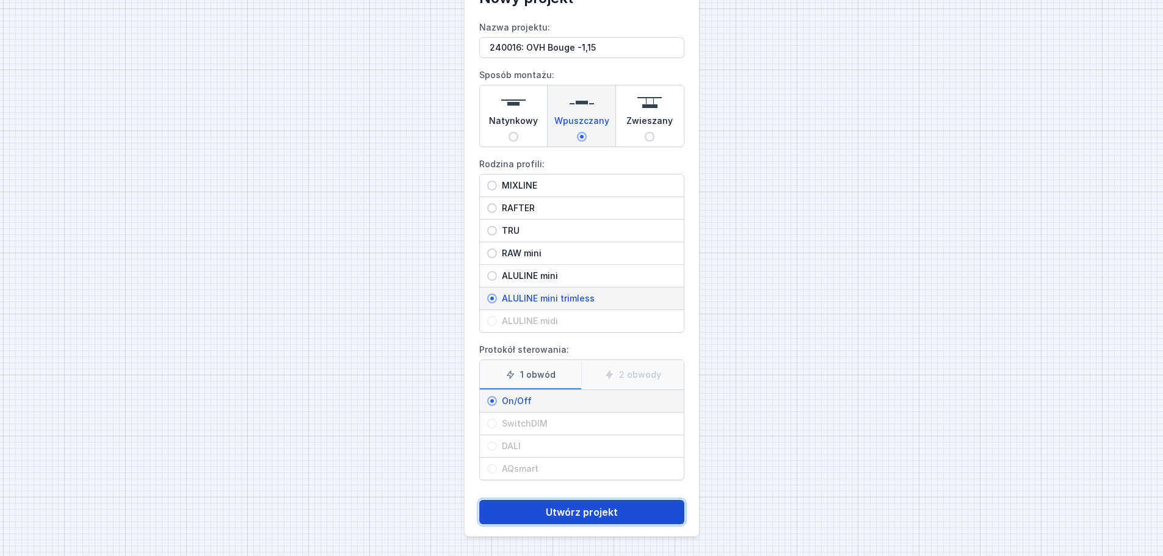
click at [563, 513] on button "Utwórz projekt" at bounding box center [581, 512] width 205 height 24
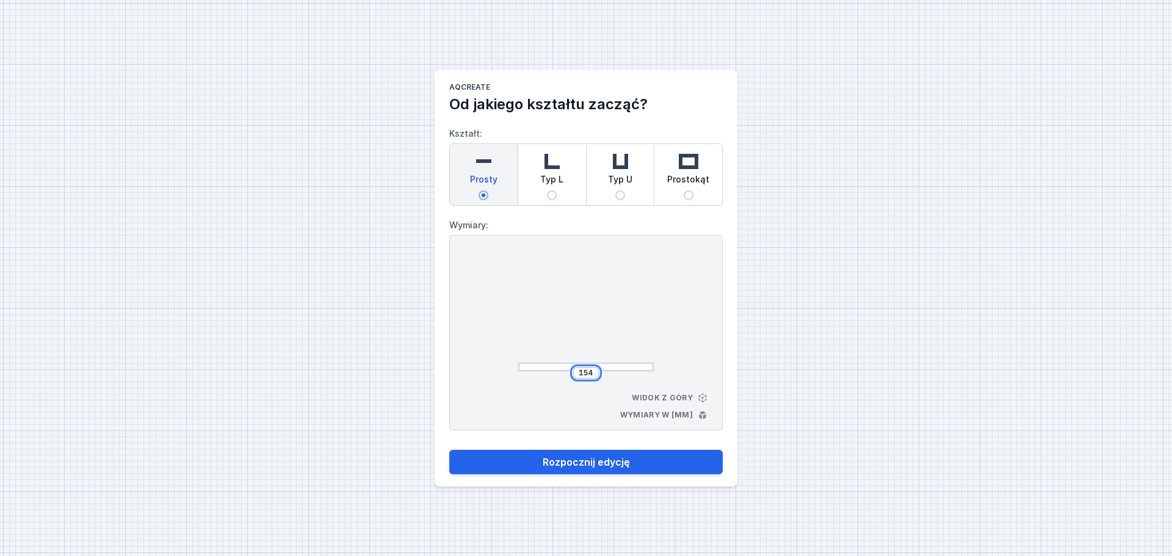
click at [593, 374] on input "154" at bounding box center [586, 373] width 20 height 10
type input "1"
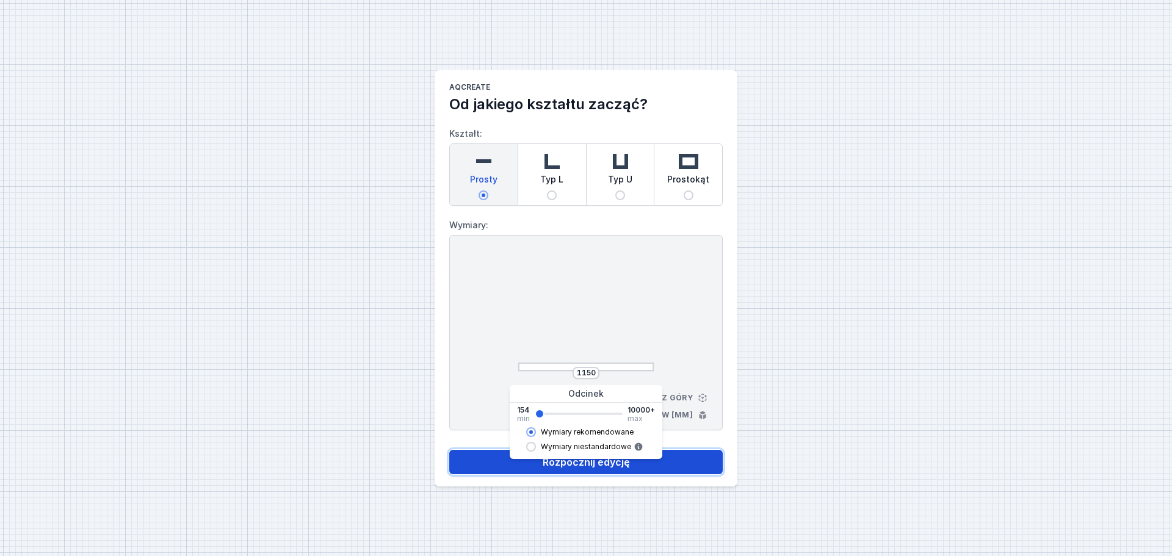
type input "1166"
click at [573, 465] on button "Rozpocznij edycję" at bounding box center [585, 462] width 273 height 24
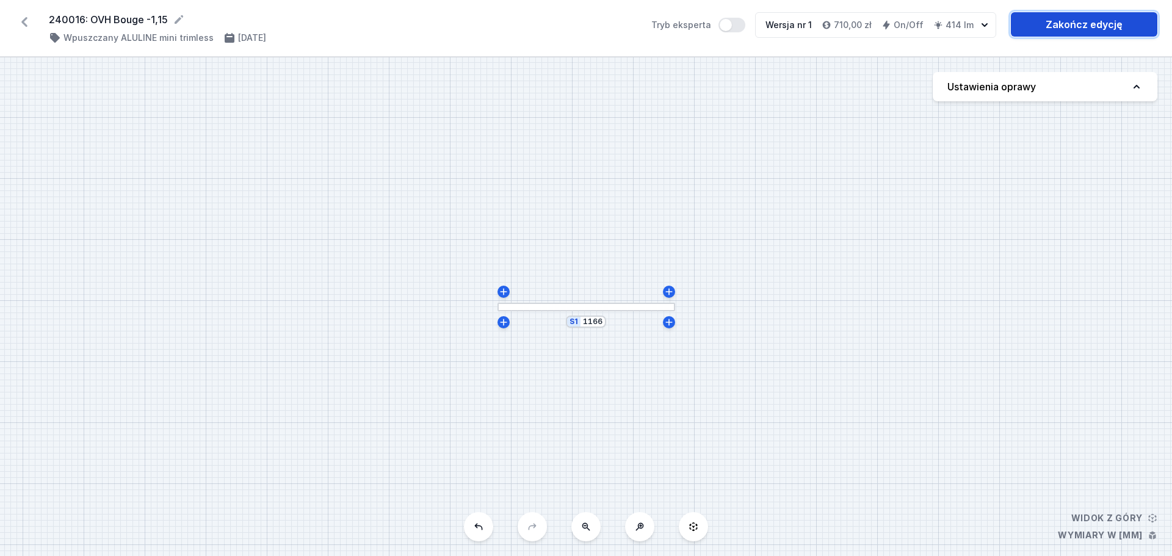
click at [1061, 21] on link "Zakończ edycję" at bounding box center [1084, 24] width 147 height 24
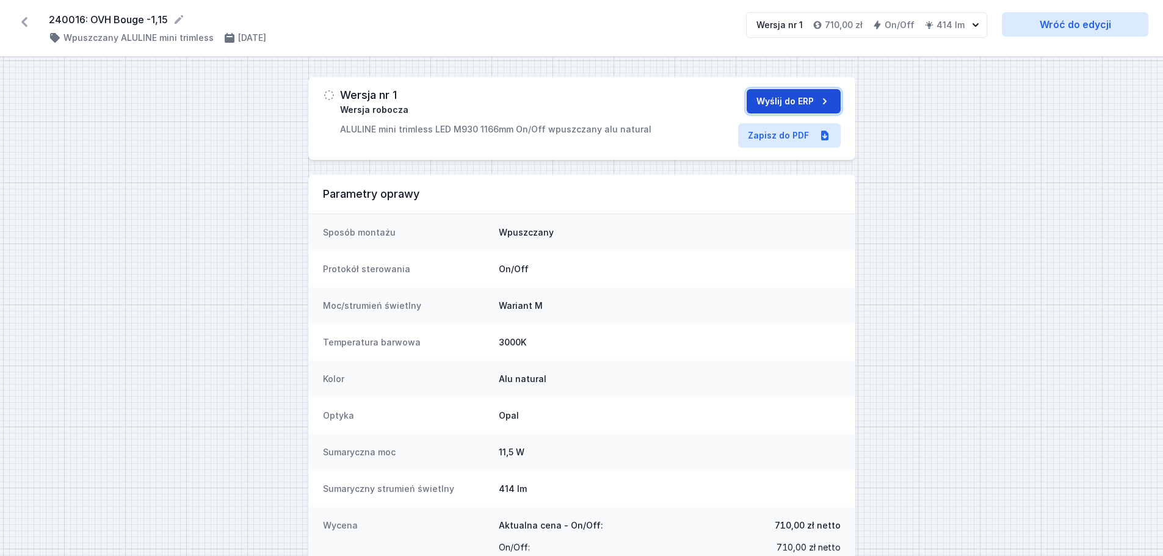
click at [767, 100] on button "Wyślij do ERP" at bounding box center [794, 101] width 94 height 24
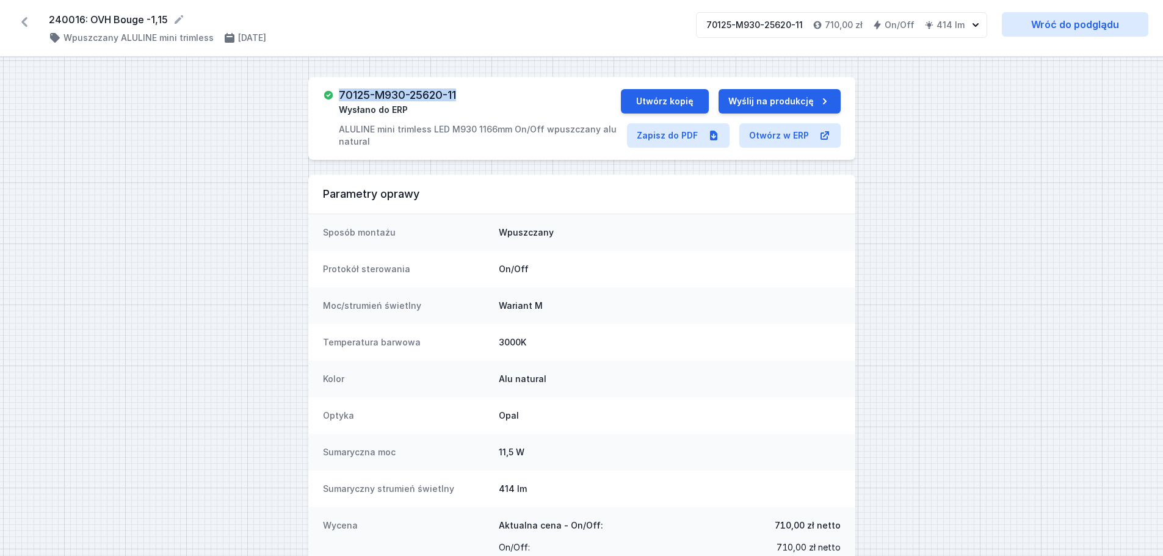
drag, startPoint x: 339, startPoint y: 93, endPoint x: 468, endPoint y: 97, distance: 128.9
click at [468, 97] on div "70125-M930-25620-11 Wysłano do ERP ALULINE mini trimless LED M930 1166mm On/Off…" at bounding box center [480, 118] width 282 height 59
